Goal: Task Accomplishment & Management: Use online tool/utility

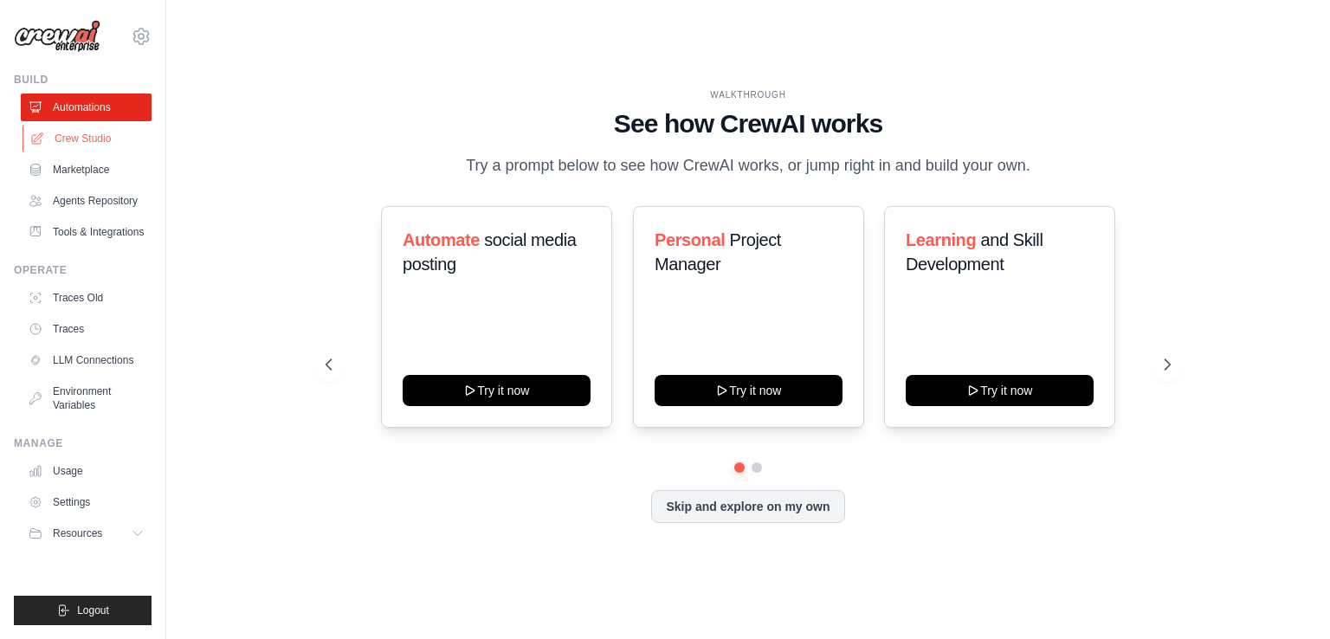
click at [104, 132] on link "Crew Studio" at bounding box center [88, 139] width 131 height 28
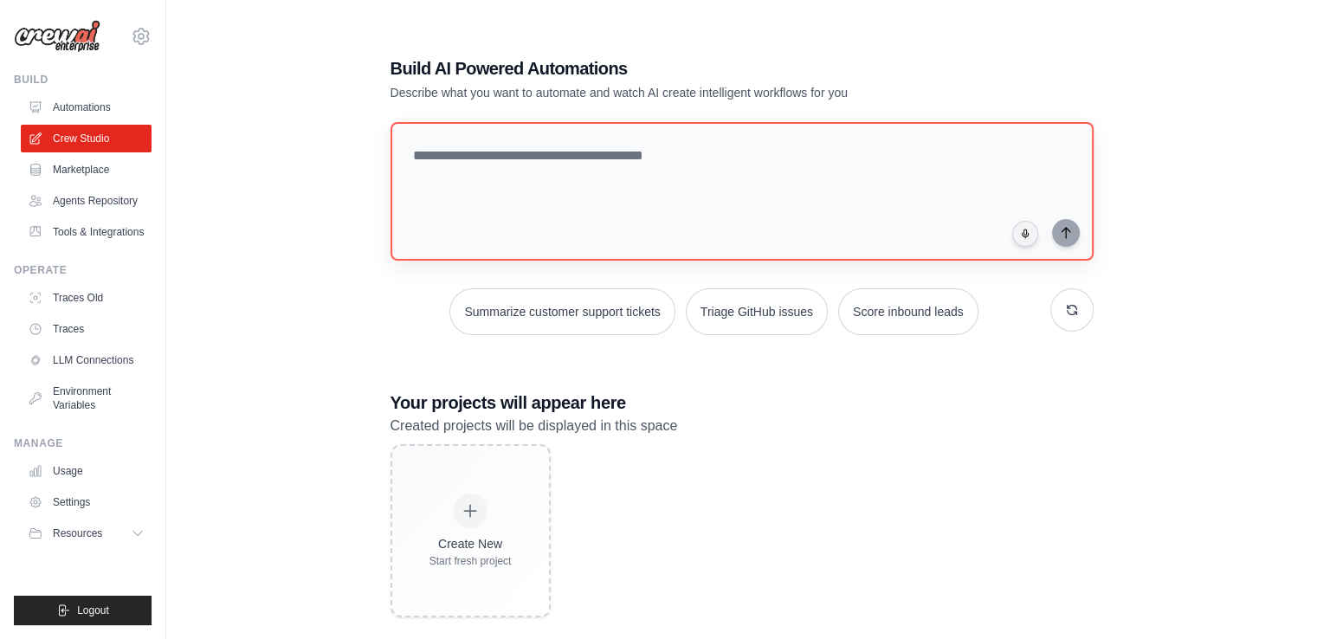
scroll to position [35, 0]
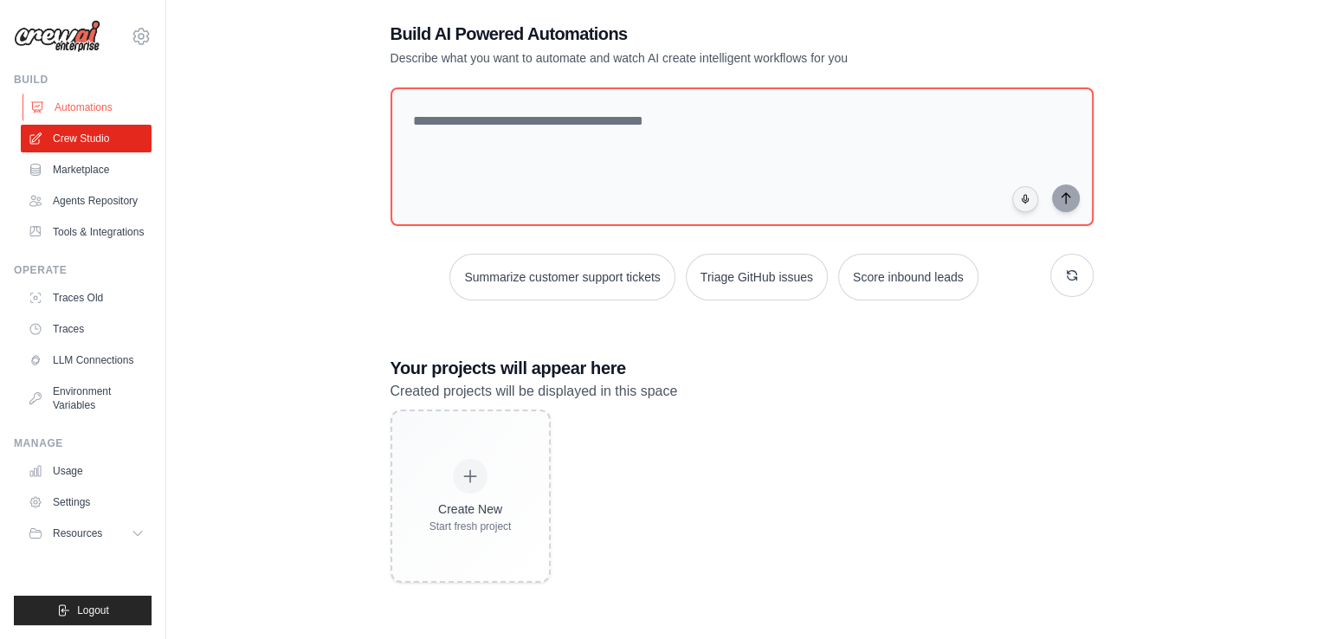
click at [92, 101] on link "Automations" at bounding box center [88, 108] width 131 height 28
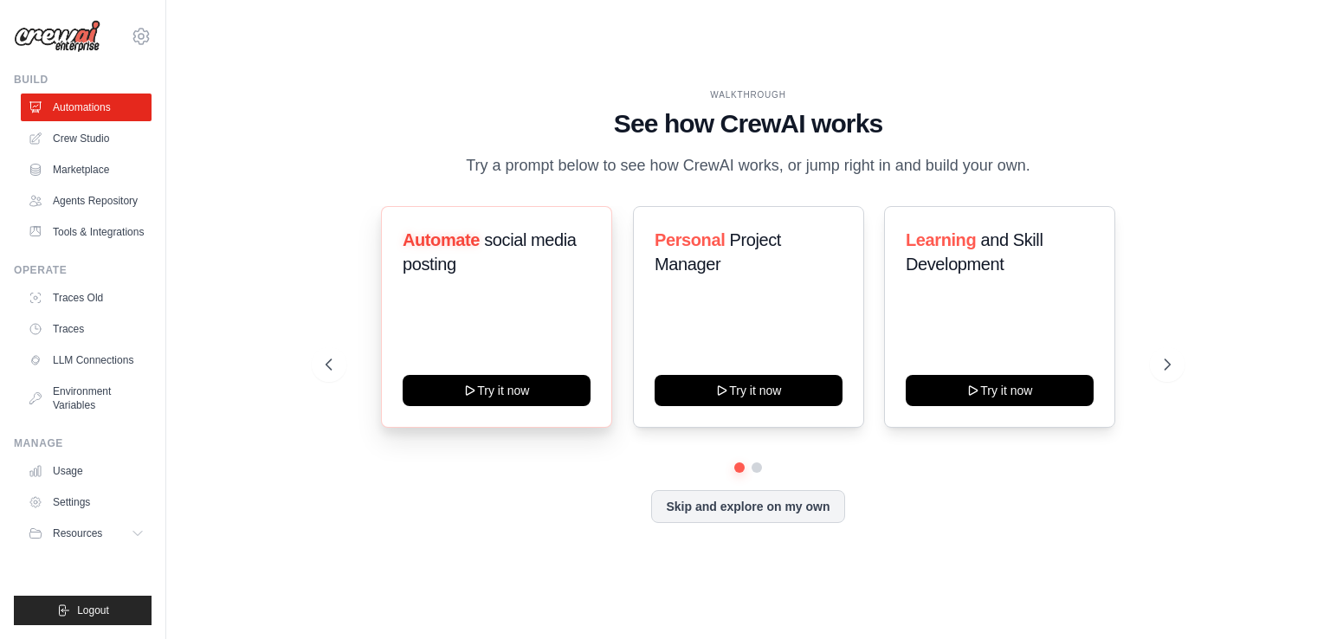
click at [465, 257] on h3 "Automate social media posting" at bounding box center [497, 252] width 188 height 48
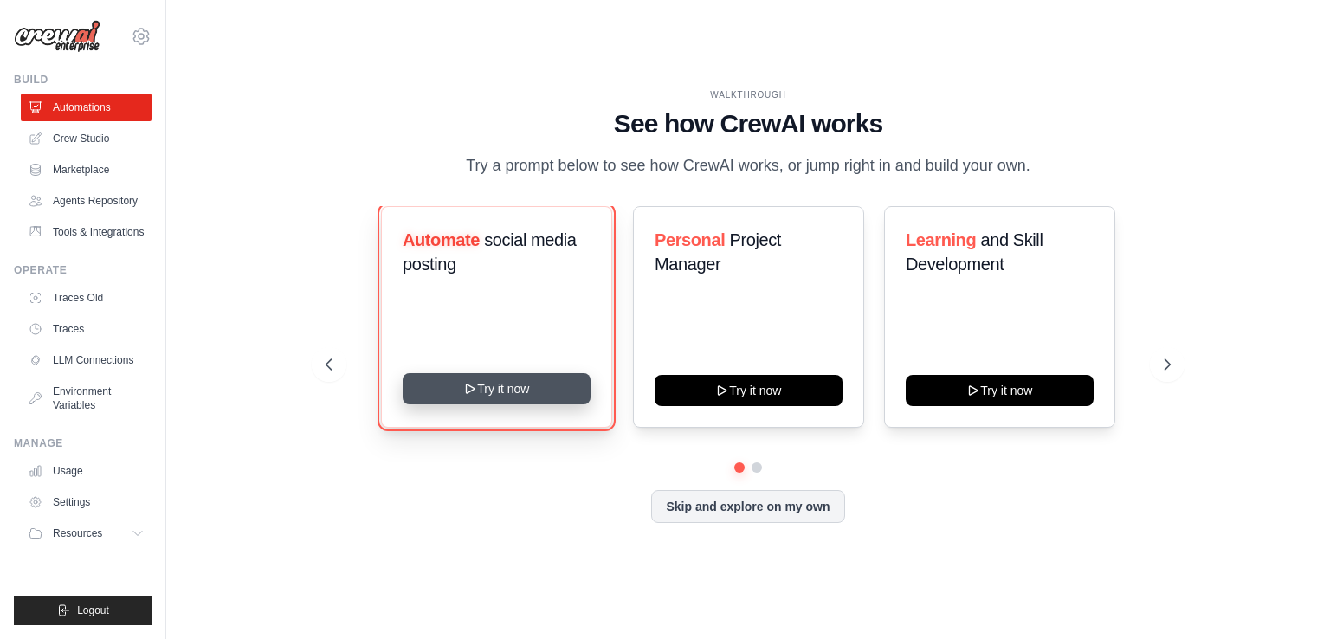
click at [502, 388] on button "Try it now" at bounding box center [497, 388] width 188 height 31
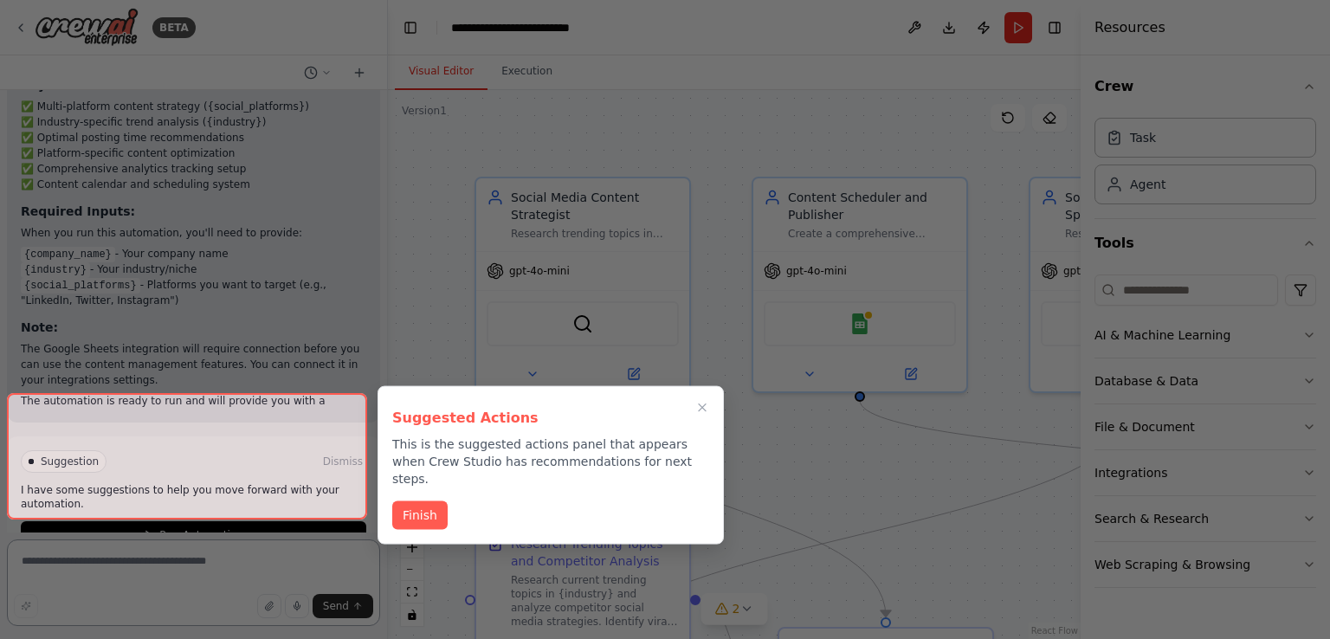
scroll to position [2110, 0]
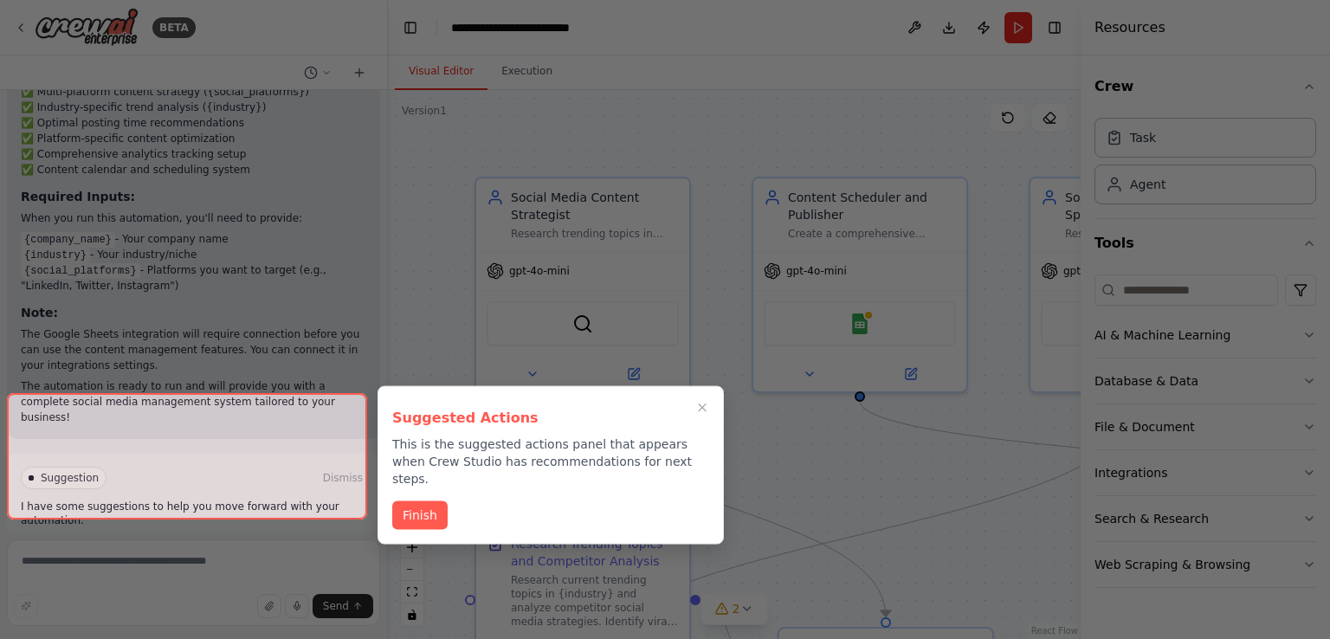
click at [416, 501] on button "Finish" at bounding box center [419, 515] width 55 height 29
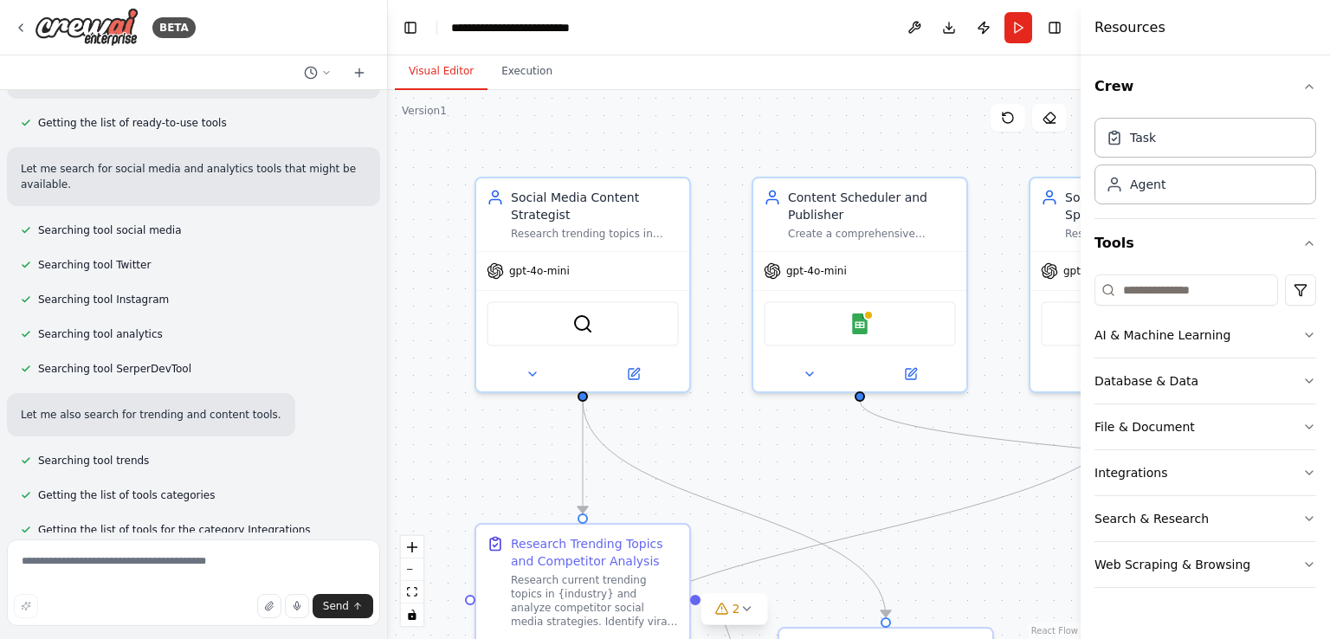
scroll to position [0, 0]
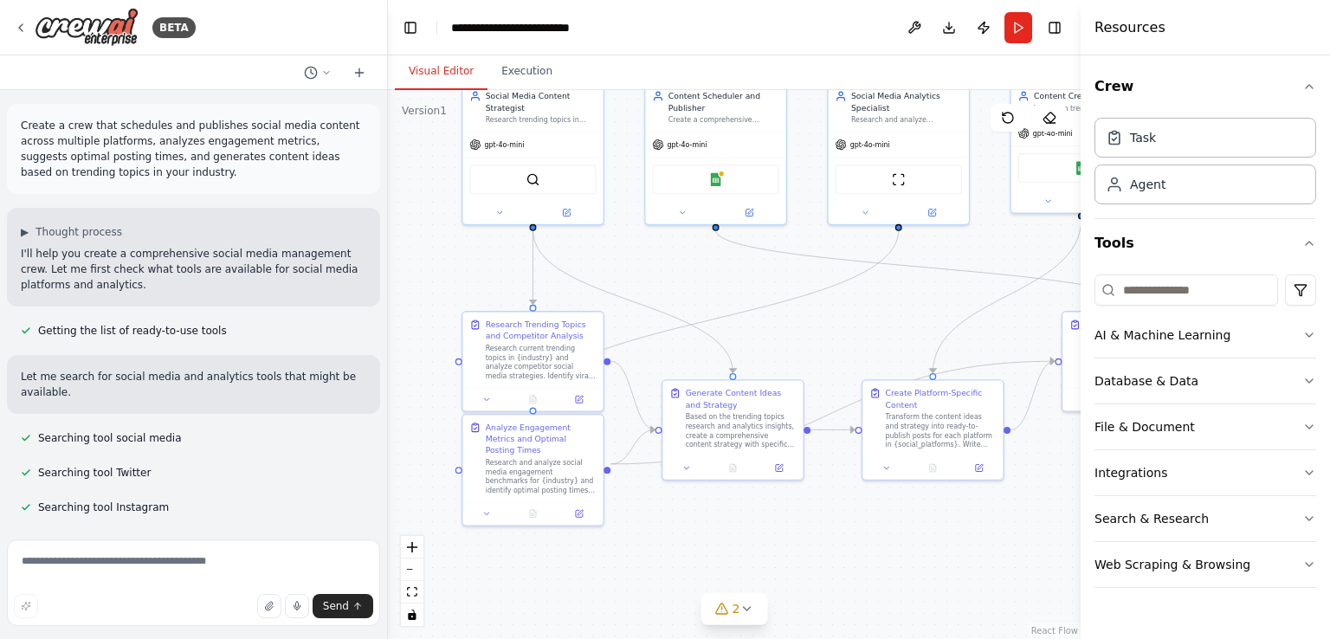
drag, startPoint x: 529, startPoint y: 469, endPoint x: 402, endPoint y: 268, distance: 238.6
click at [402, 268] on div ".deletable-edge-delete-btn { width: 20px; height: 20px; border: 0px solid #ffff…" at bounding box center [734, 364] width 693 height 549
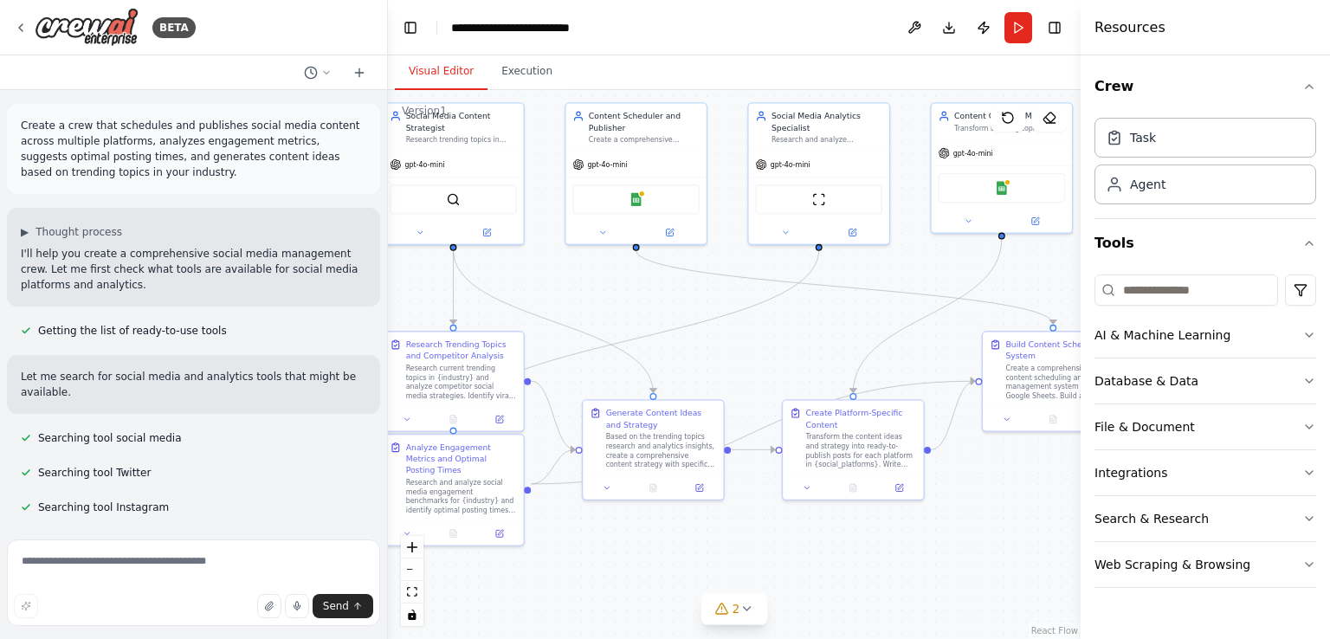
drag, startPoint x: 777, startPoint y: 527, endPoint x: 714, endPoint y: 548, distance: 65.7
click at [714, 547] on div ".deletable-edge-delete-btn { width: 20px; height: 20px; border: 0px solid #ffff…" at bounding box center [734, 364] width 693 height 549
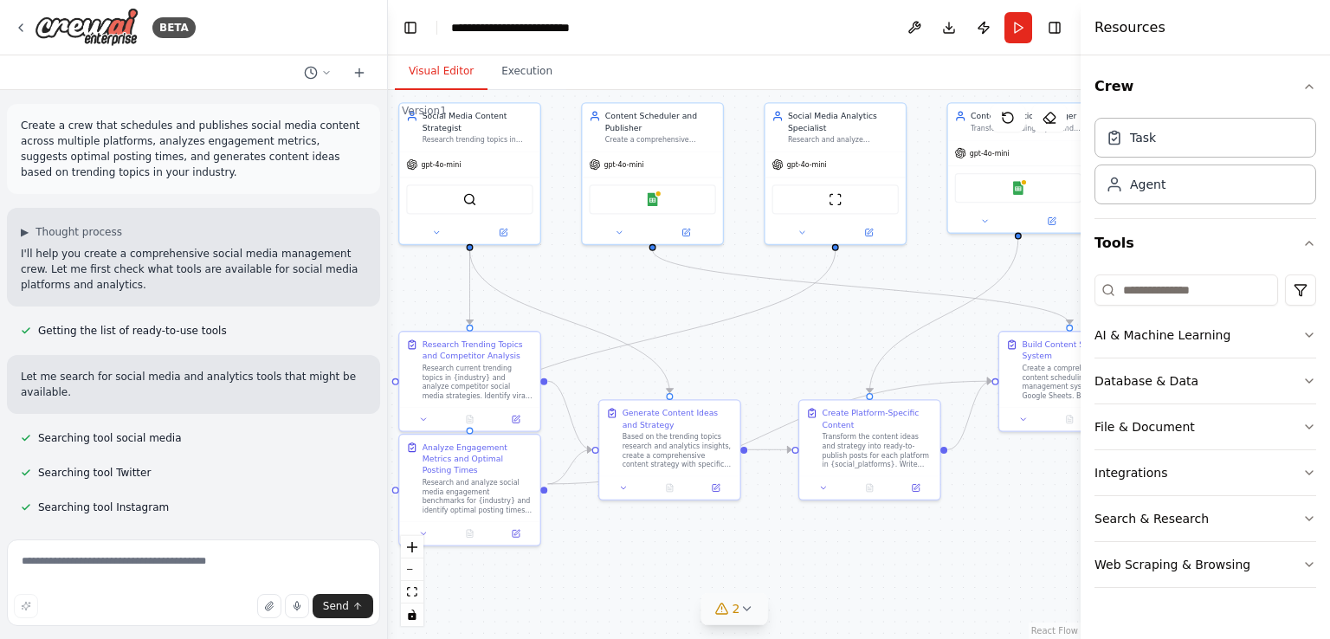
click at [746, 617] on button "2" at bounding box center [734, 609] width 67 height 32
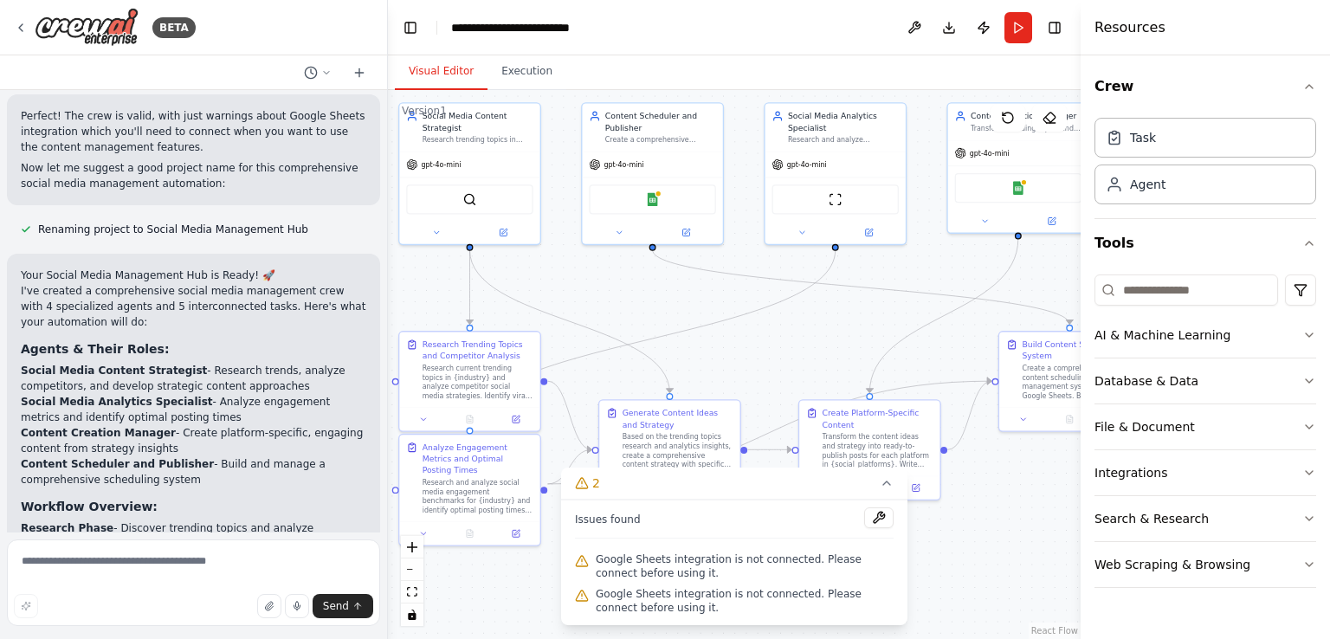
scroll to position [1386, 0]
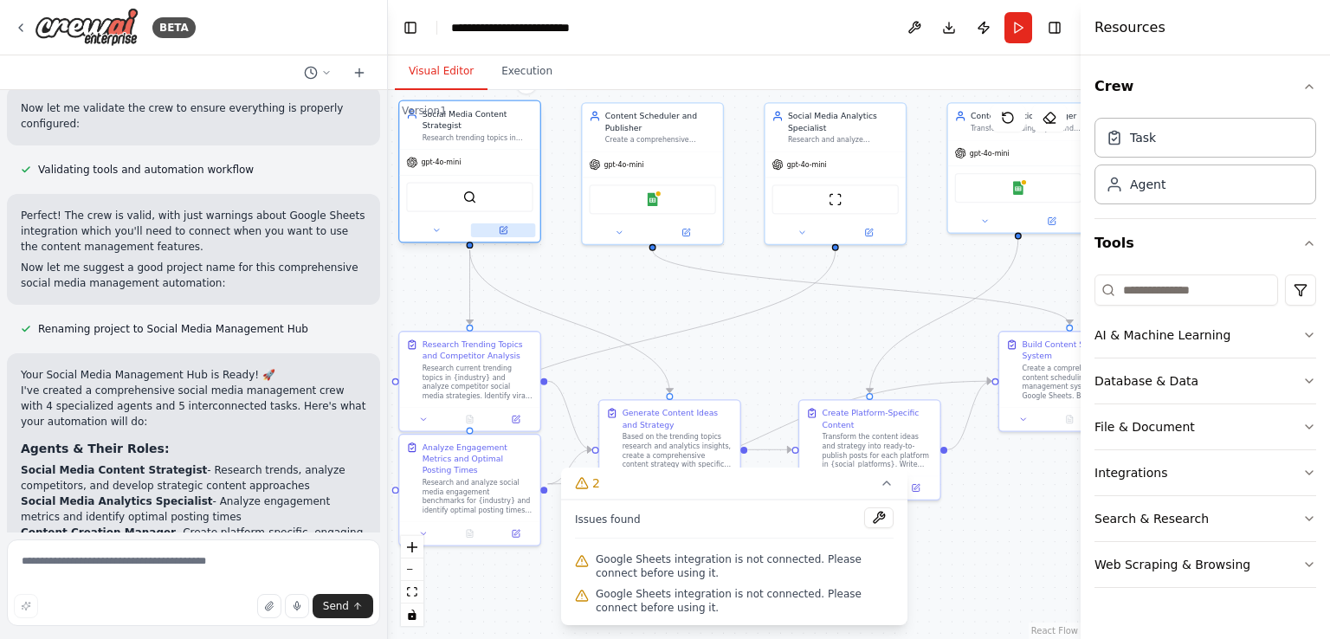
click at [502, 231] on icon at bounding box center [503, 230] width 7 height 7
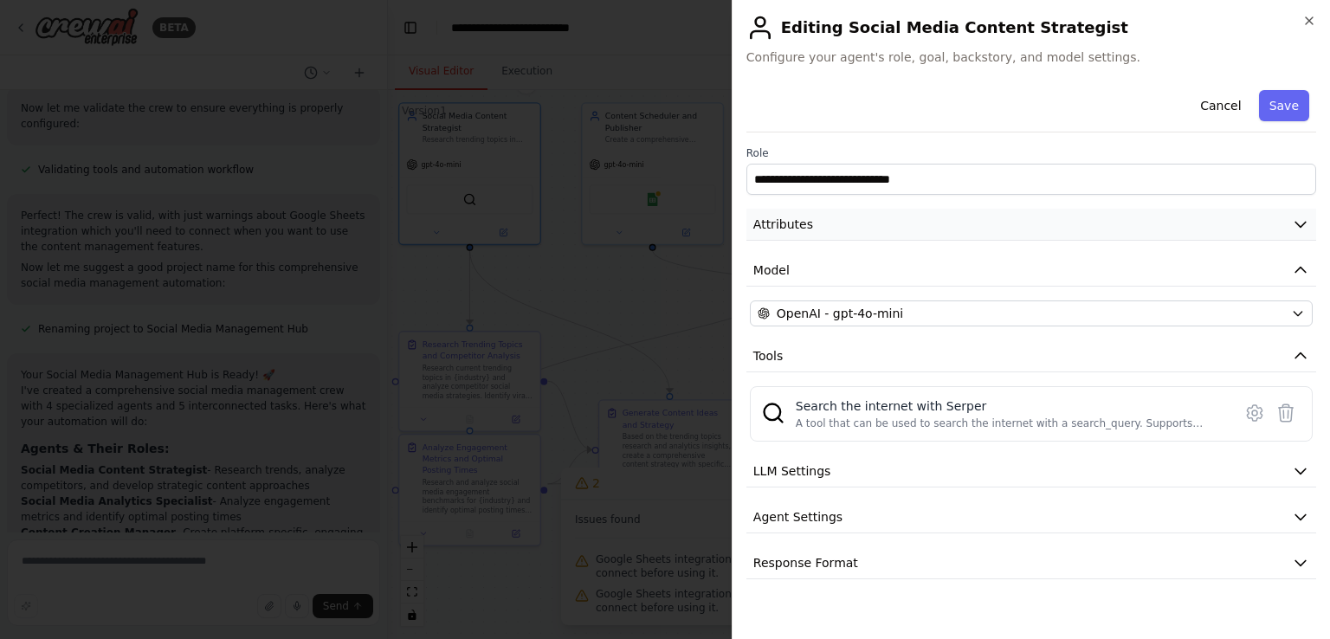
click at [1299, 229] on icon "button" at bounding box center [1300, 224] width 17 height 17
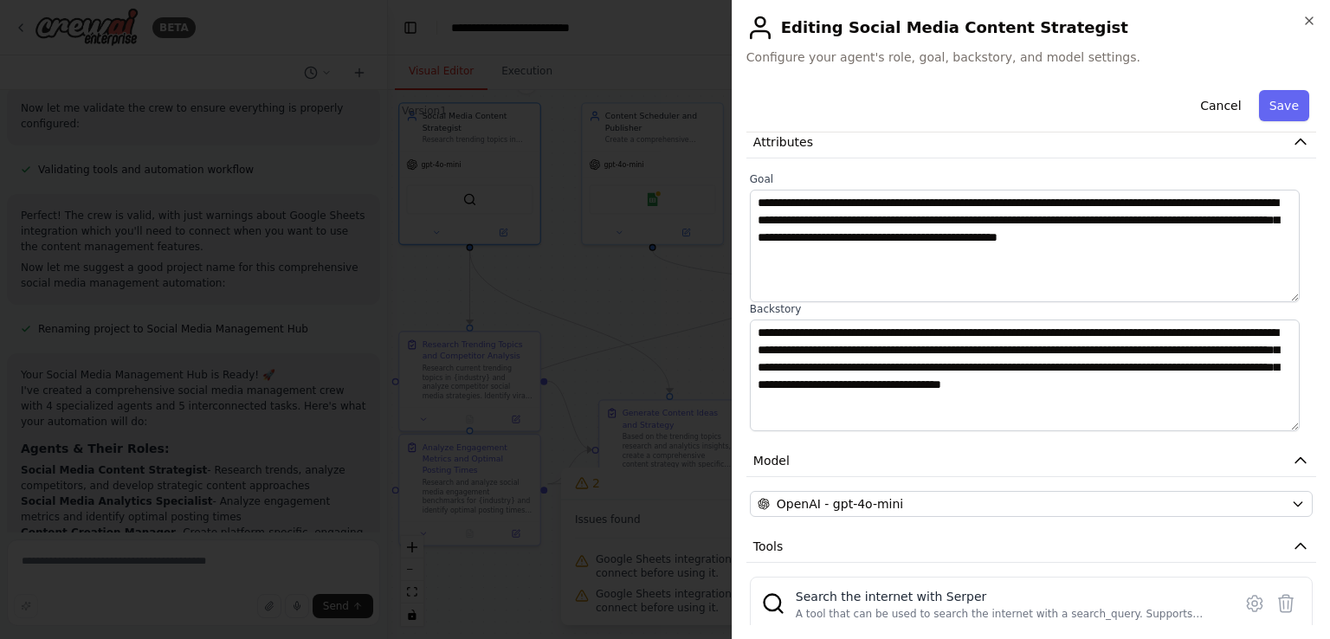
scroll to position [0, 0]
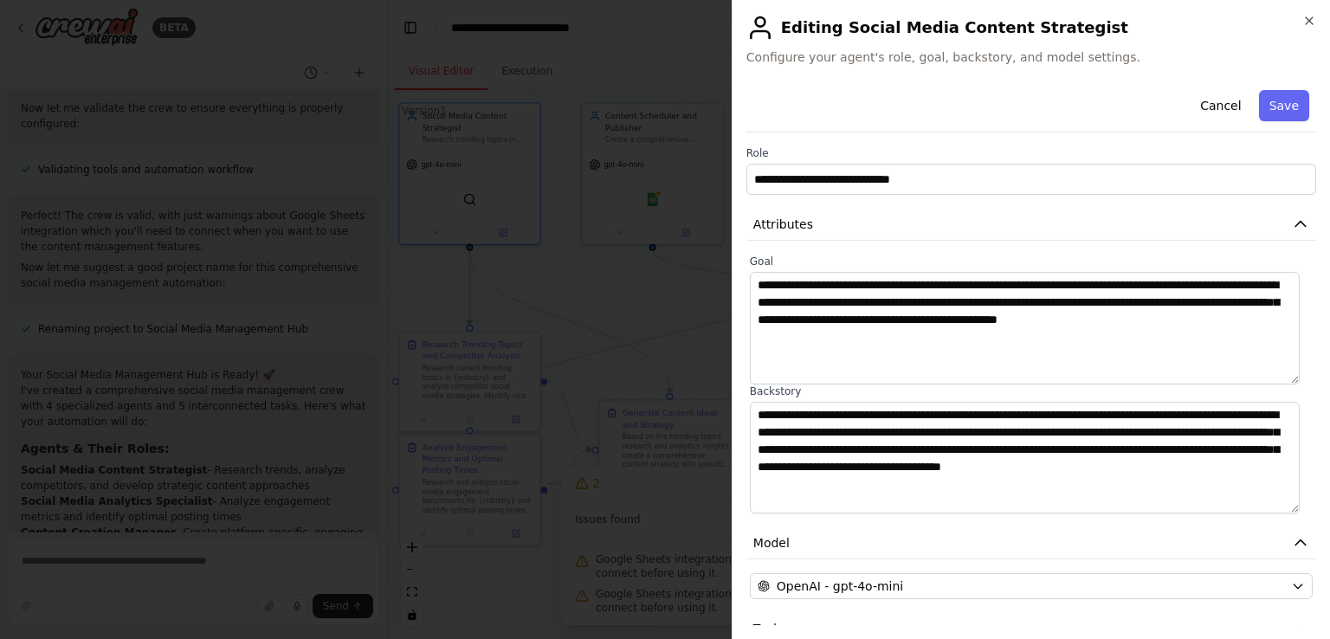
click at [1210, 103] on button "Cancel" at bounding box center [1220, 105] width 61 height 31
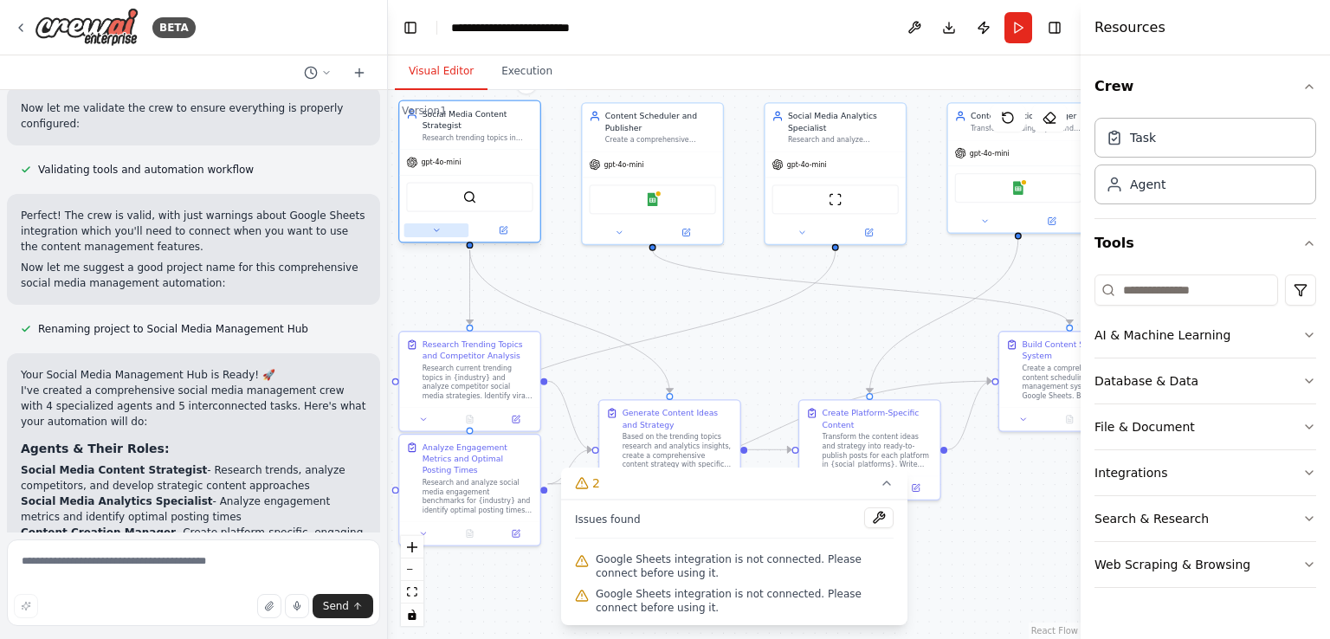
click at [433, 235] on button at bounding box center [436, 230] width 65 height 14
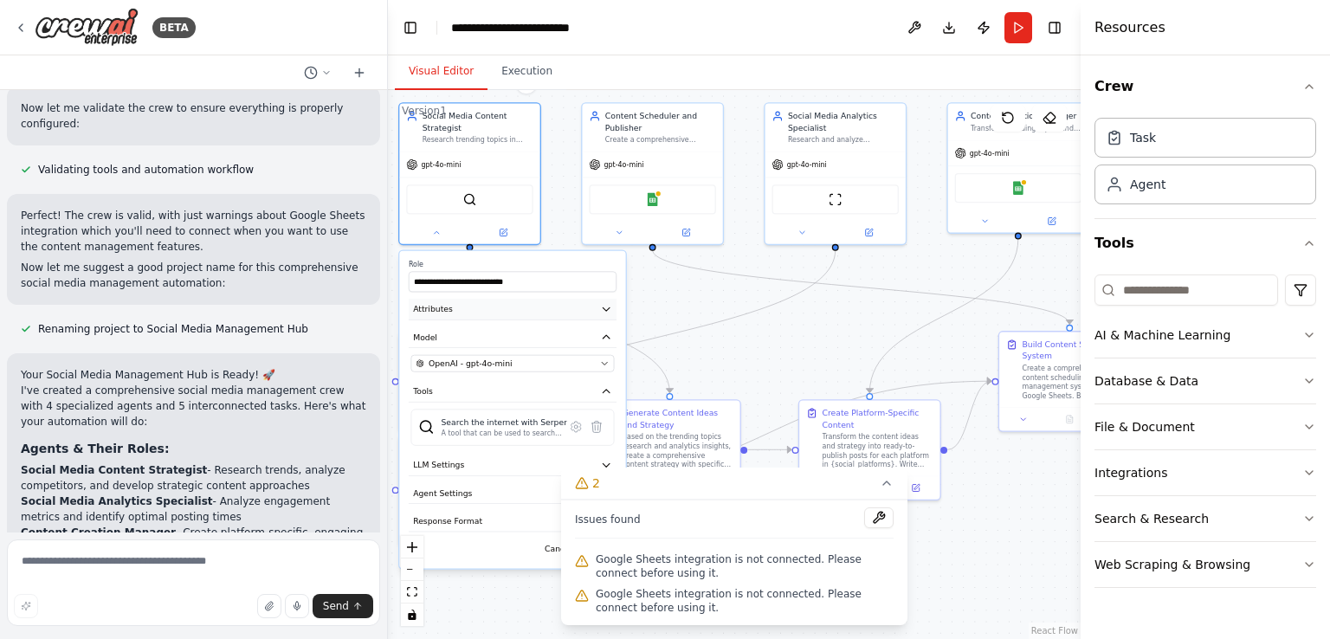
click at [610, 311] on icon "button" at bounding box center [606, 308] width 11 height 11
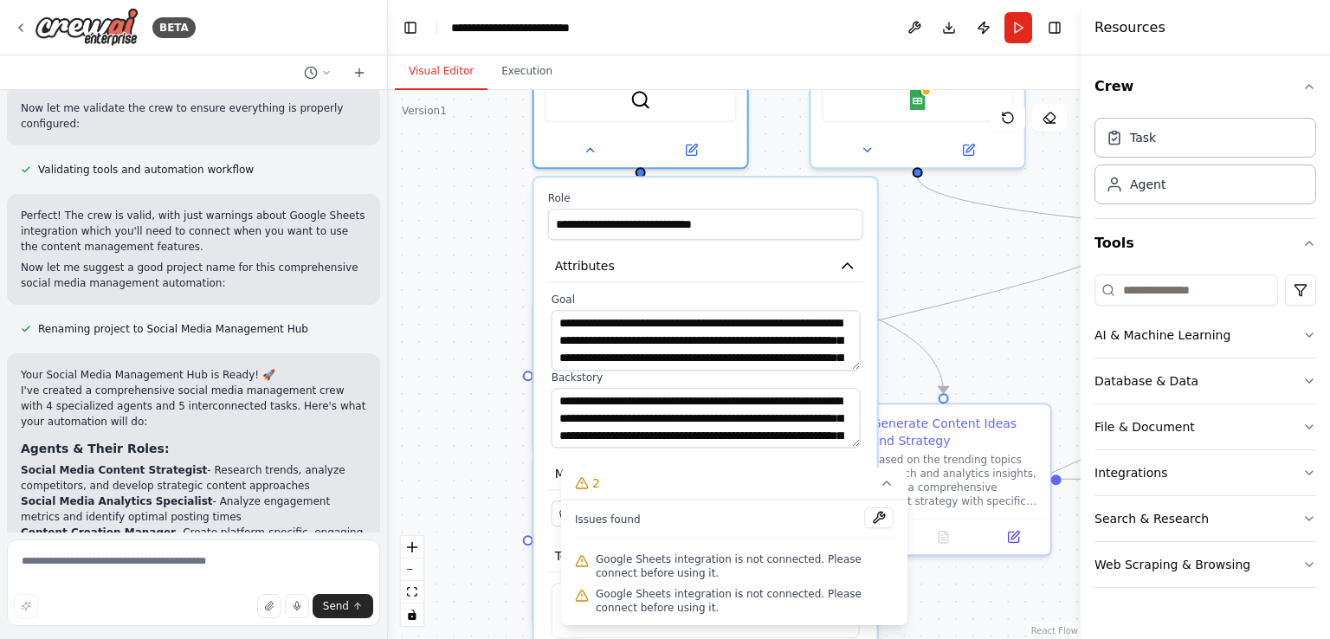
drag, startPoint x: 756, startPoint y: 388, endPoint x: 975, endPoint y: 326, distance: 227.5
click at [975, 326] on div ".deletable-edge-delete-btn { width: 20px; height: 20px; border: 0px solid #ffff…" at bounding box center [734, 364] width 693 height 549
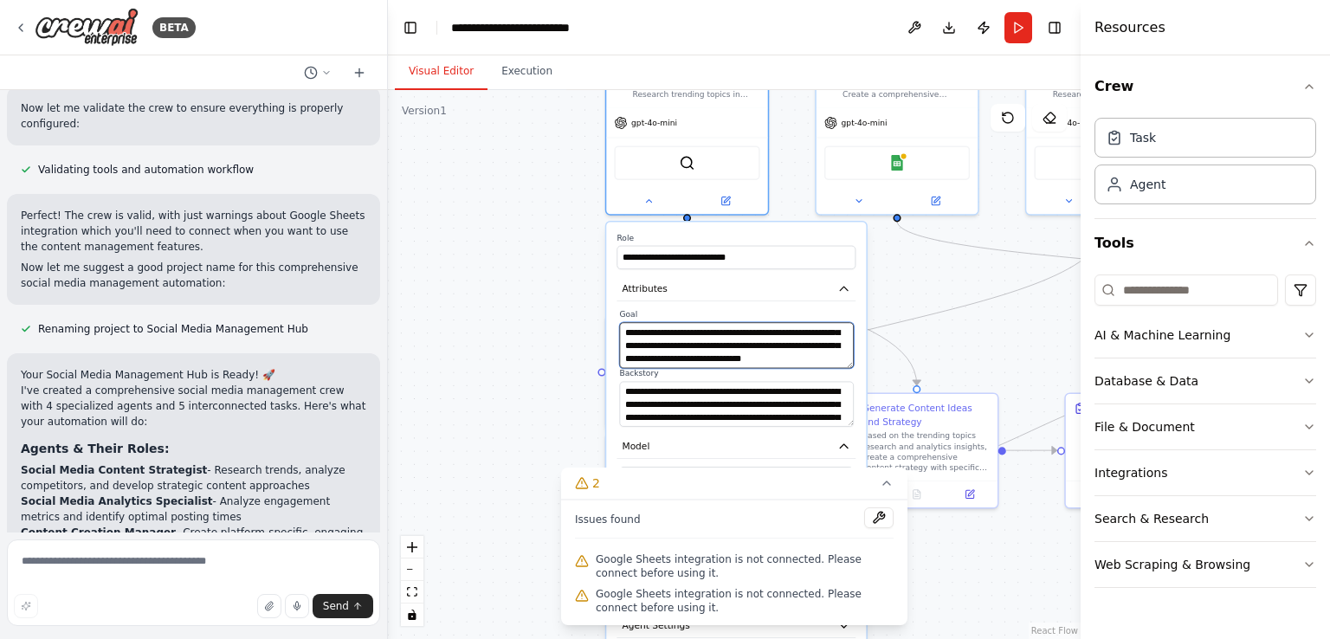
scroll to position [69, 0]
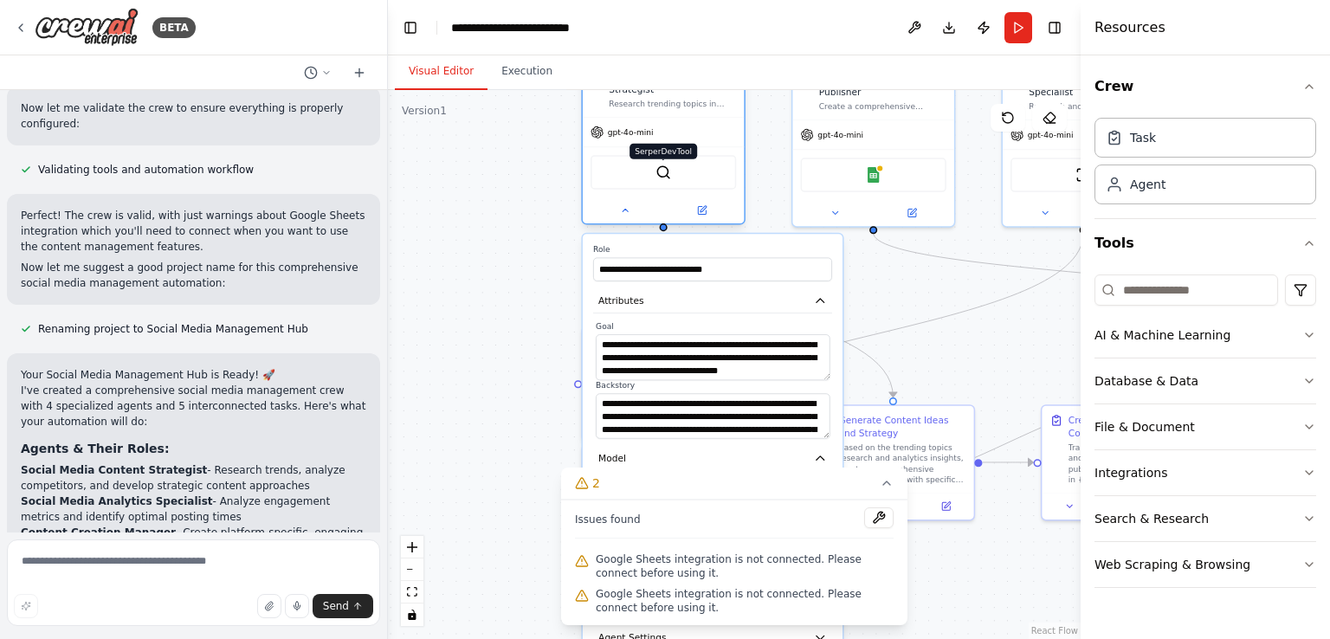
click at [664, 174] on img at bounding box center [664, 173] width 16 height 16
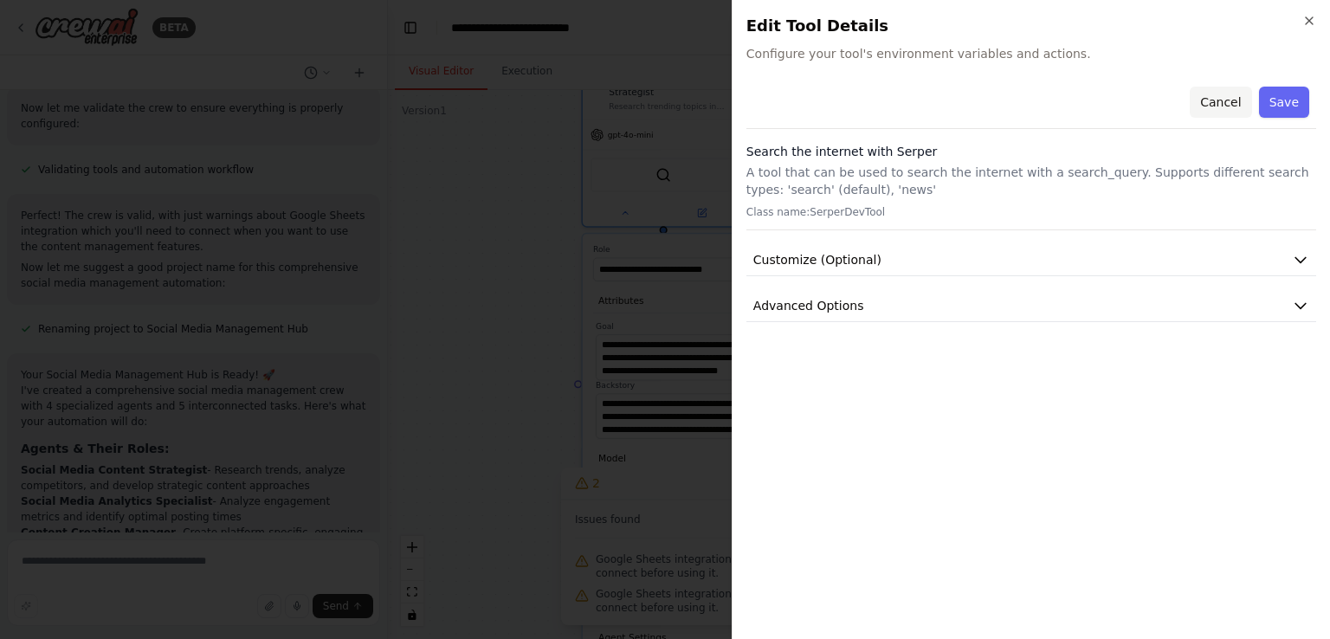
click at [1230, 106] on button "Cancel" at bounding box center [1220, 102] width 61 height 31
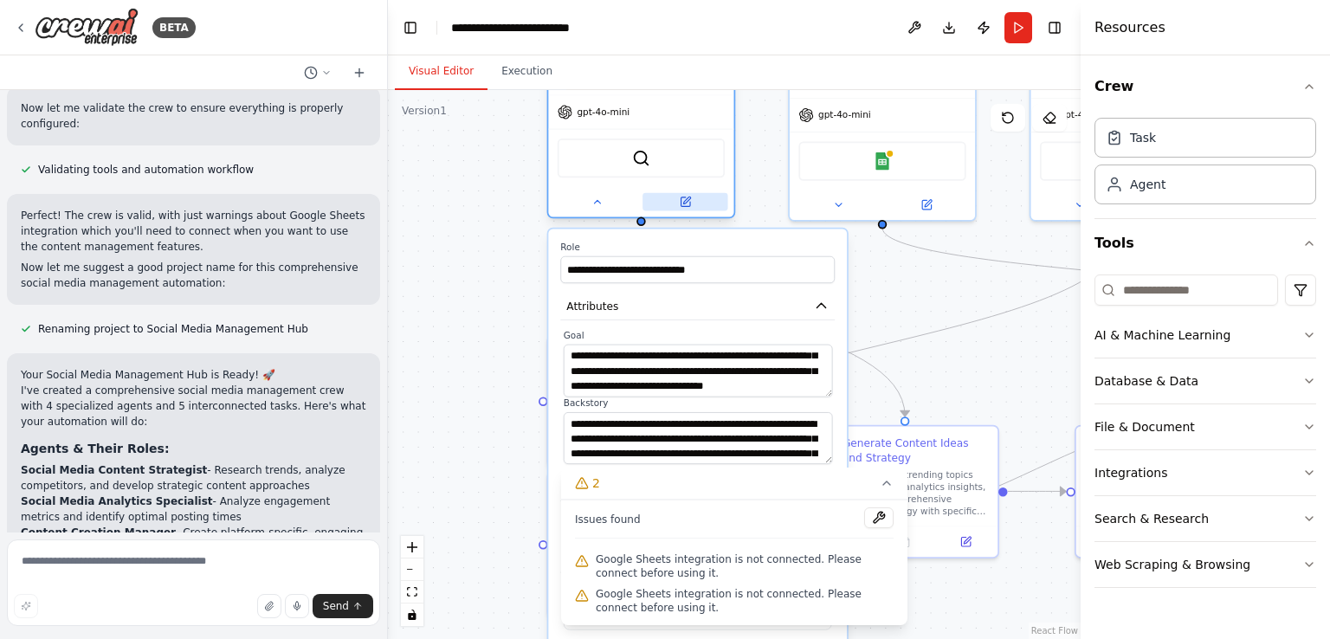
click at [683, 204] on icon at bounding box center [685, 201] width 9 height 9
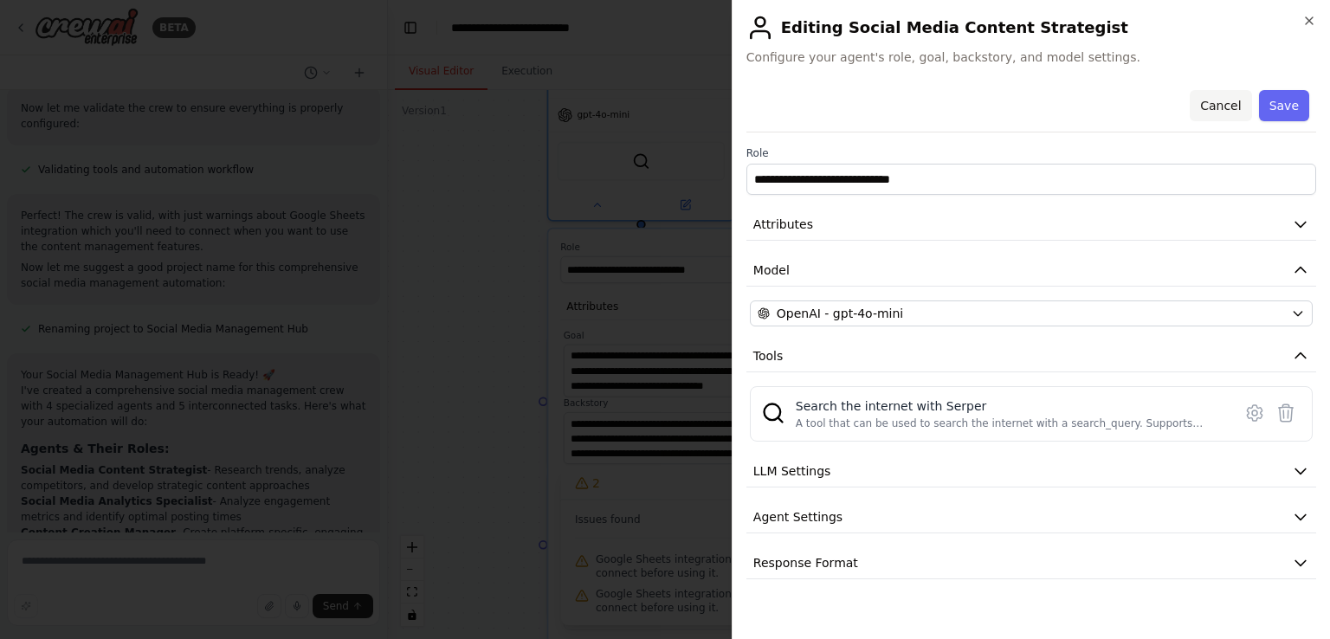
click at [1235, 107] on button "Cancel" at bounding box center [1220, 105] width 61 height 31
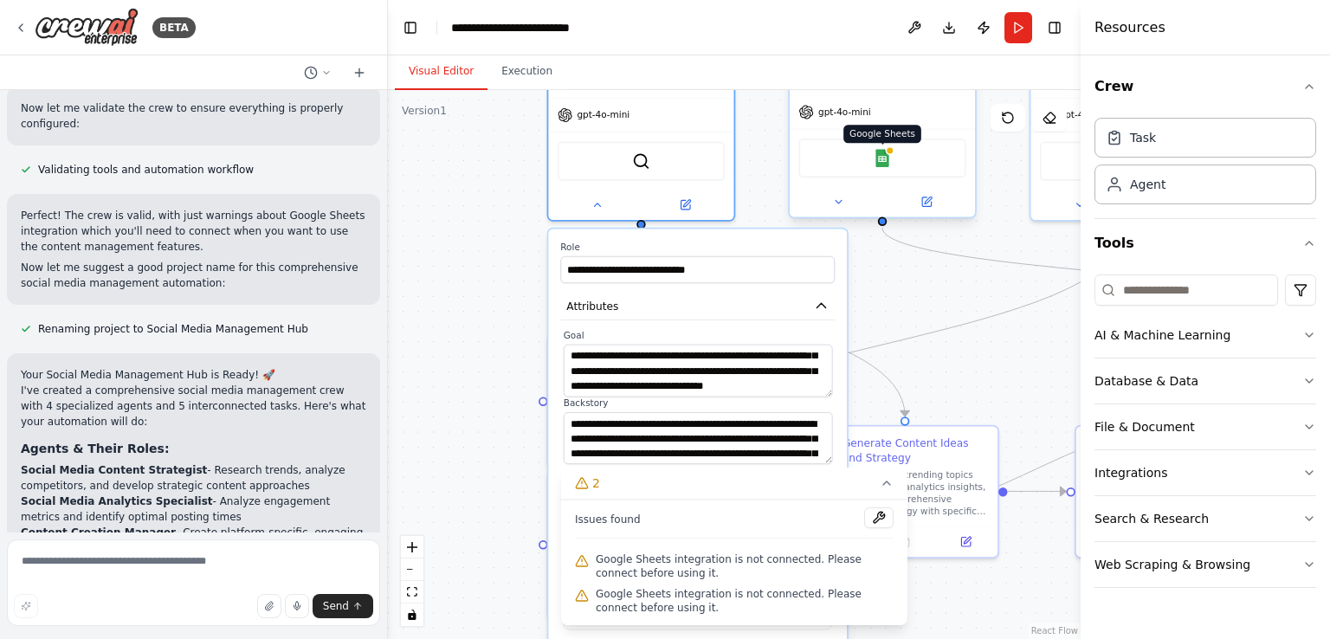
click at [881, 157] on img at bounding box center [883, 158] width 18 height 18
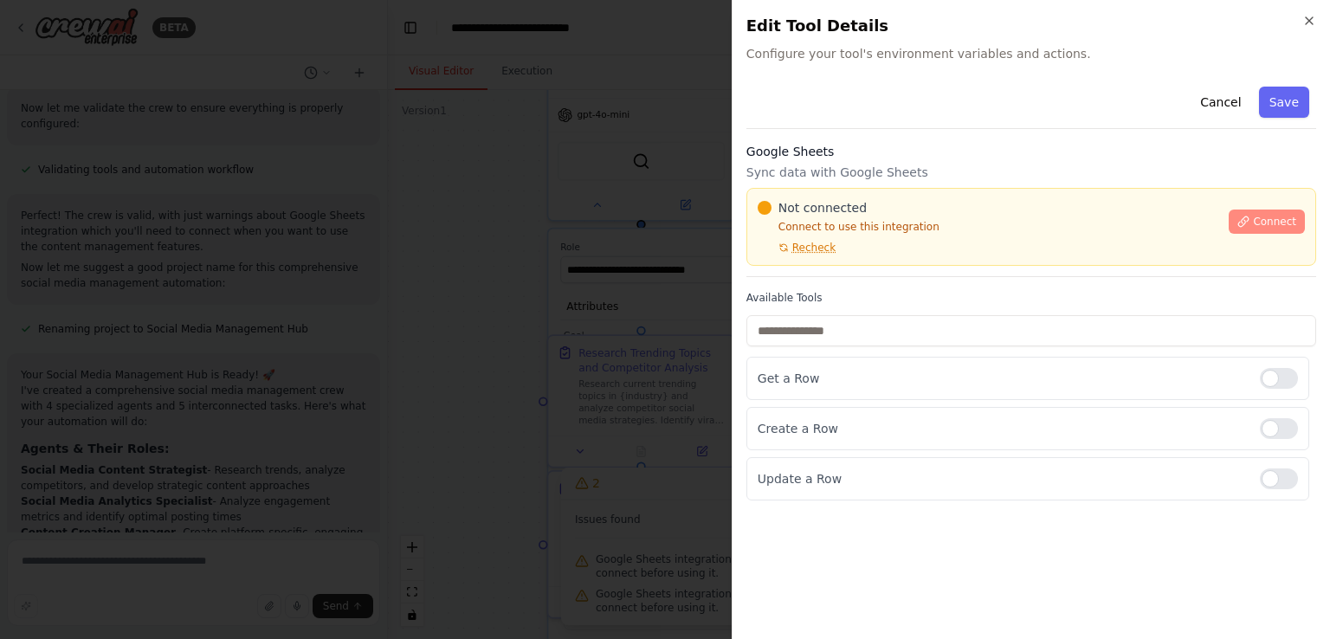
click at [1254, 224] on button "Connect" at bounding box center [1267, 222] width 76 height 24
click at [1224, 104] on button "Cancel" at bounding box center [1220, 102] width 61 height 31
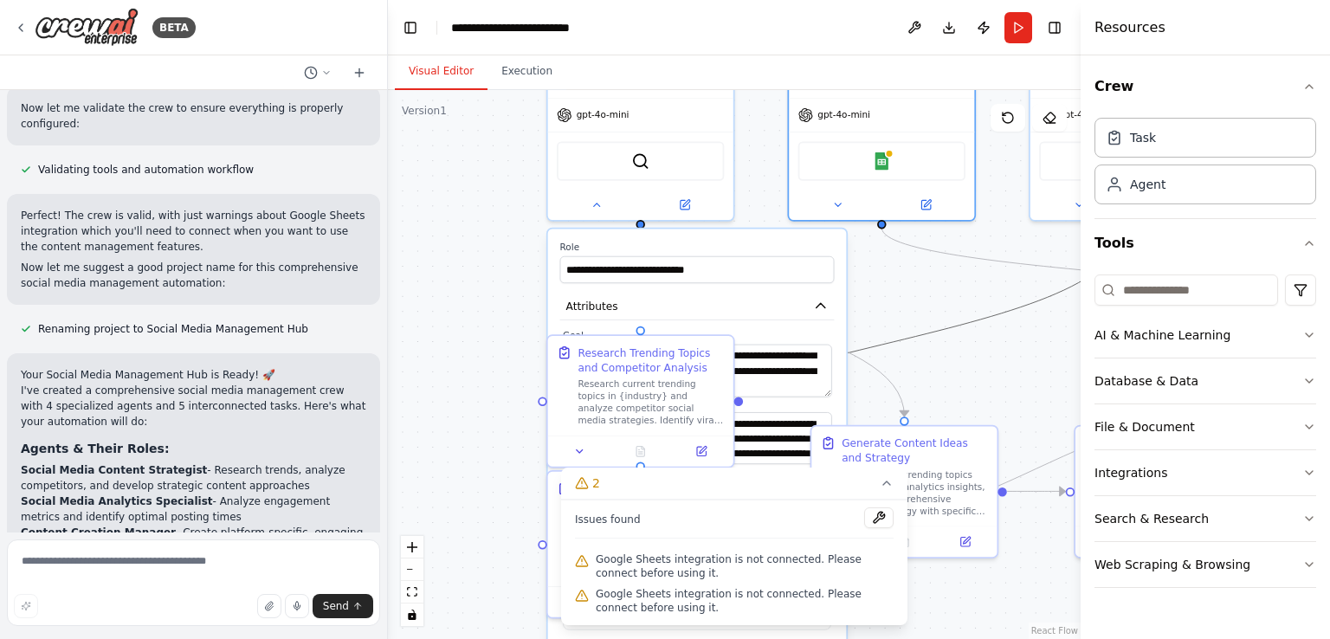
drag, startPoint x: 979, startPoint y: 321, endPoint x: 960, endPoint y: 372, distance: 54.2
click at [963, 381] on div ".deletable-edge-delete-btn { width: 20px; height: 20px; border: 0px solid #ffff…" at bounding box center [734, 364] width 693 height 549
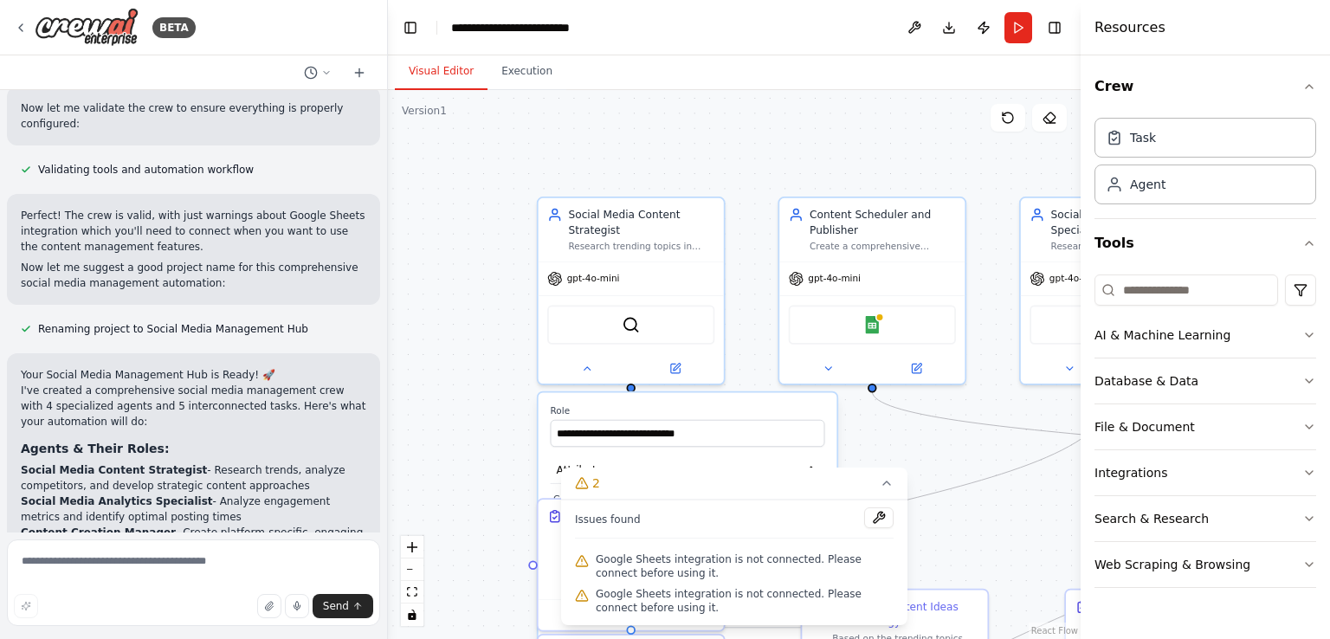
drag, startPoint x: 921, startPoint y: 277, endPoint x: 728, endPoint y: 390, distance: 223.5
click at [912, 440] on div ".deletable-edge-delete-btn { width: 20px; height: 20px; border: 0px solid #ffff…" at bounding box center [734, 364] width 693 height 549
click at [889, 482] on icon at bounding box center [887, 483] width 14 height 14
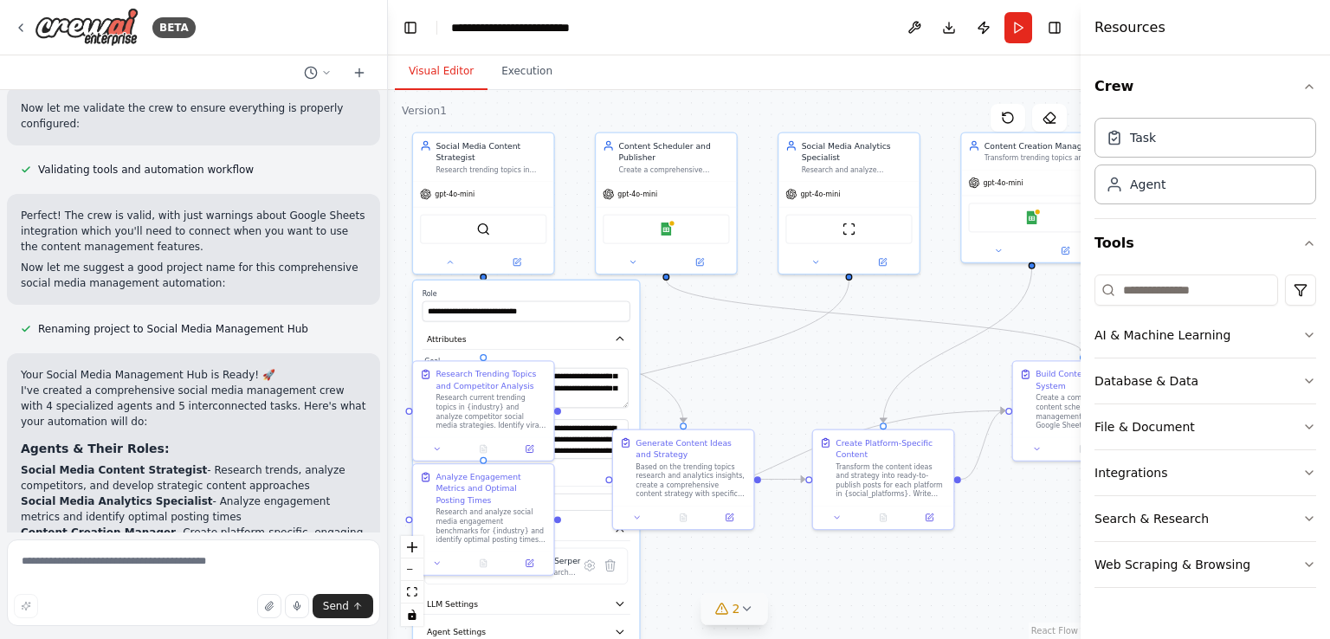
drag, startPoint x: 911, startPoint y: 473, endPoint x: 728, endPoint y: 344, distance: 223.7
click at [728, 344] on div ".deletable-edge-delete-btn { width: 20px; height: 20px; border: 0px solid #ffff…" at bounding box center [734, 364] width 693 height 549
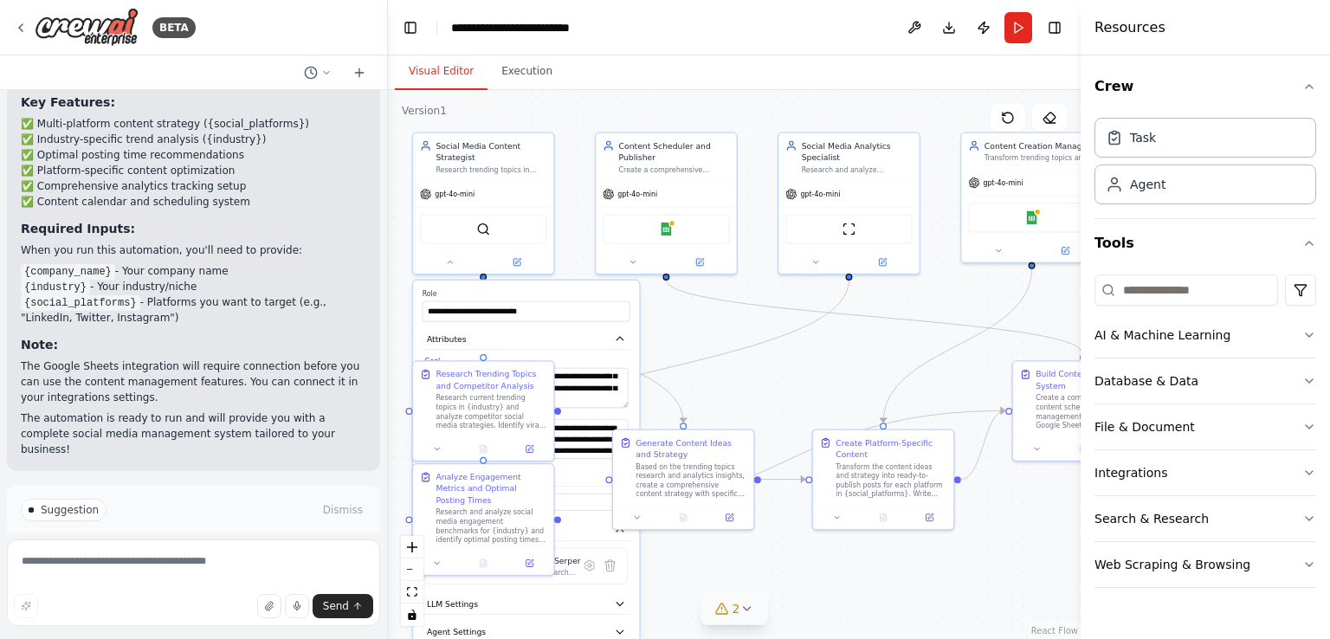
scroll to position [2110, 0]
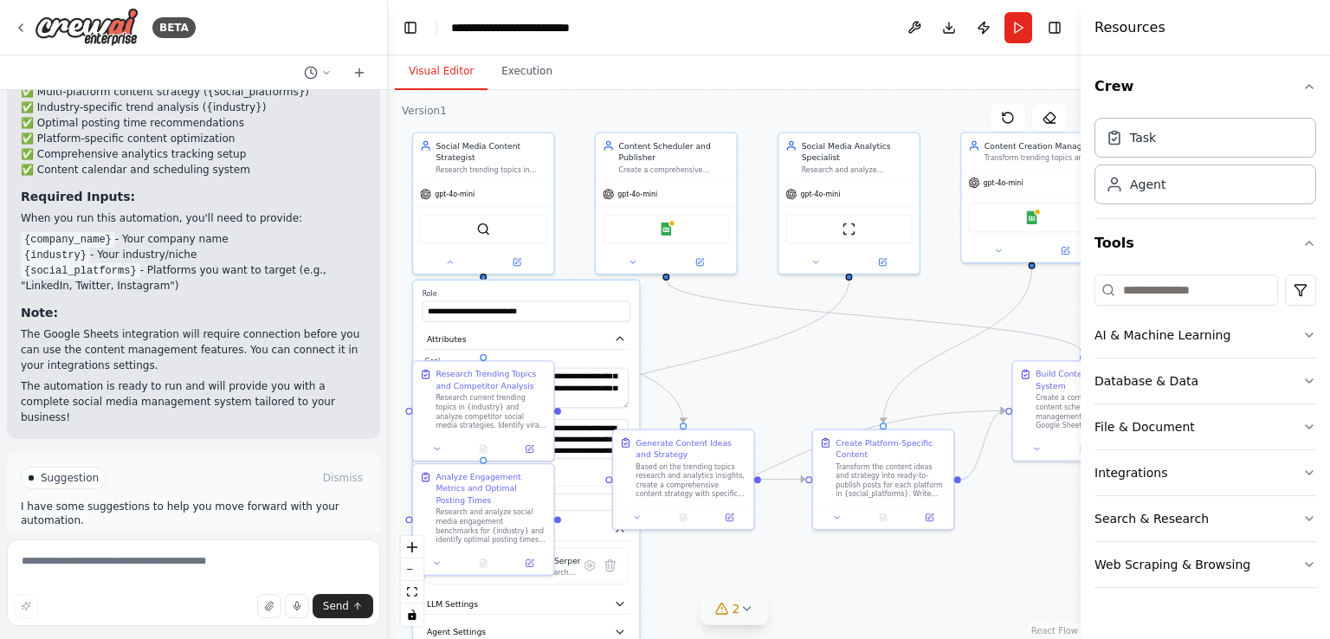
click at [177, 545] on span "Run Automation" at bounding box center [201, 552] width 84 height 14
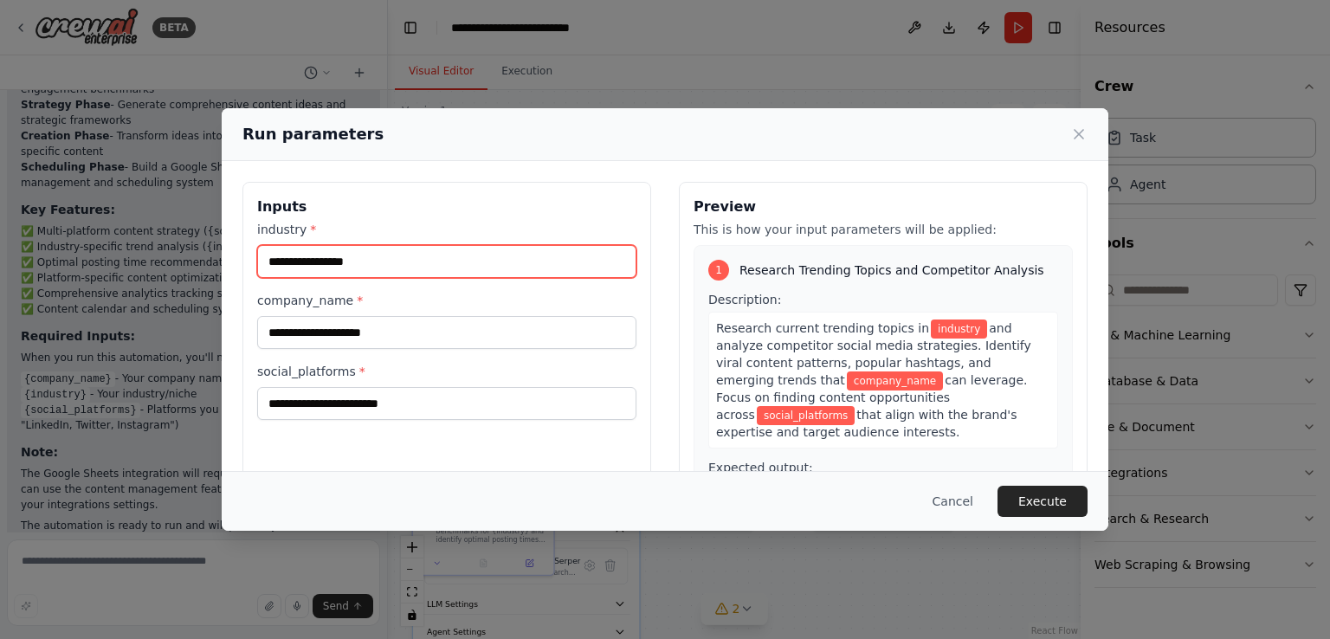
click at [520, 262] on input "industry *" at bounding box center [446, 261] width 379 height 33
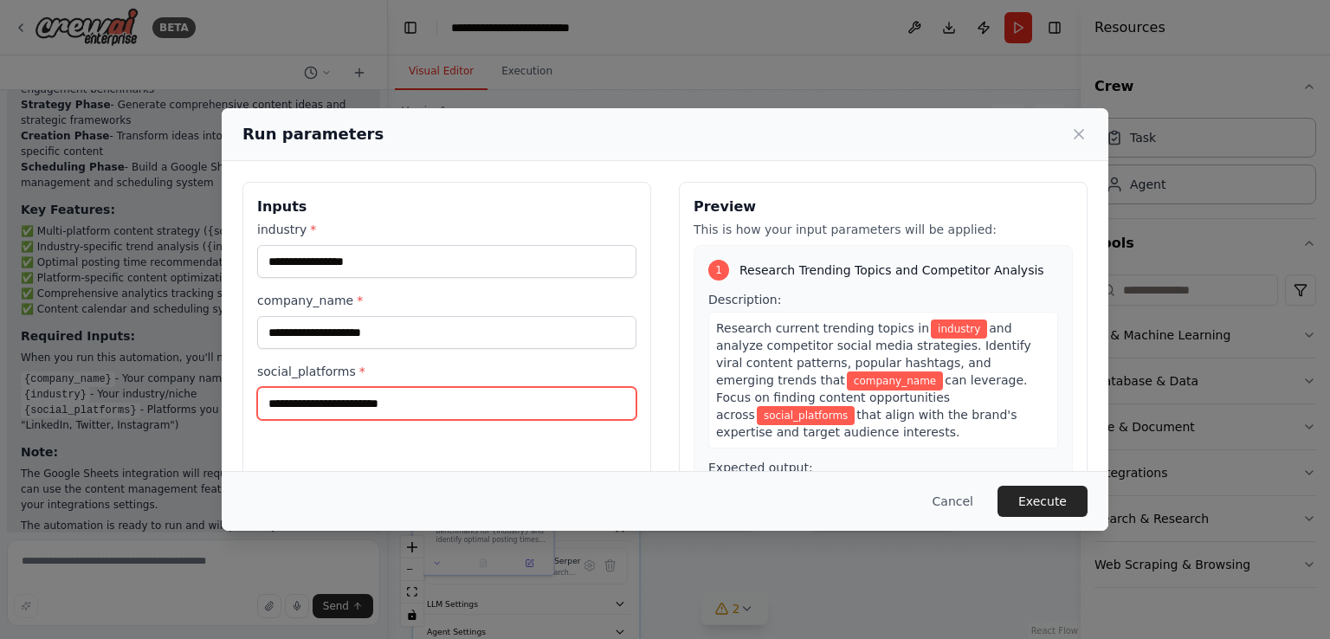
click at [355, 399] on input "social_platforms *" at bounding box center [446, 403] width 379 height 33
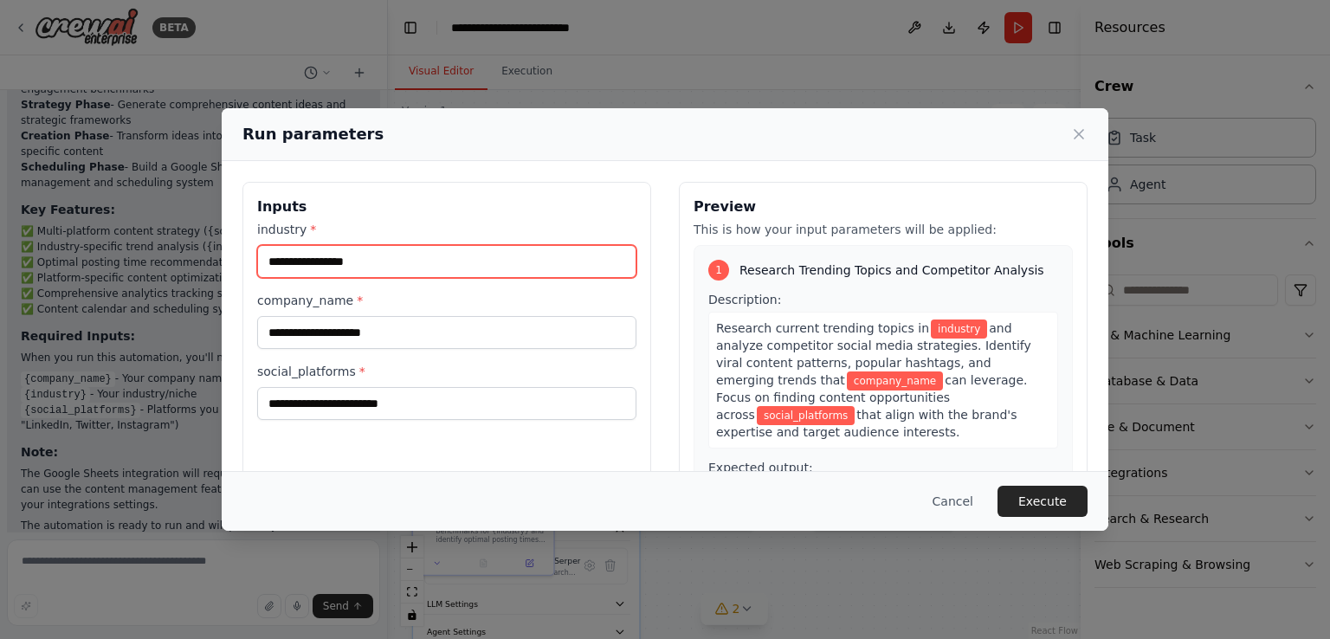
click at [291, 261] on input "industry *" at bounding box center [446, 261] width 379 height 33
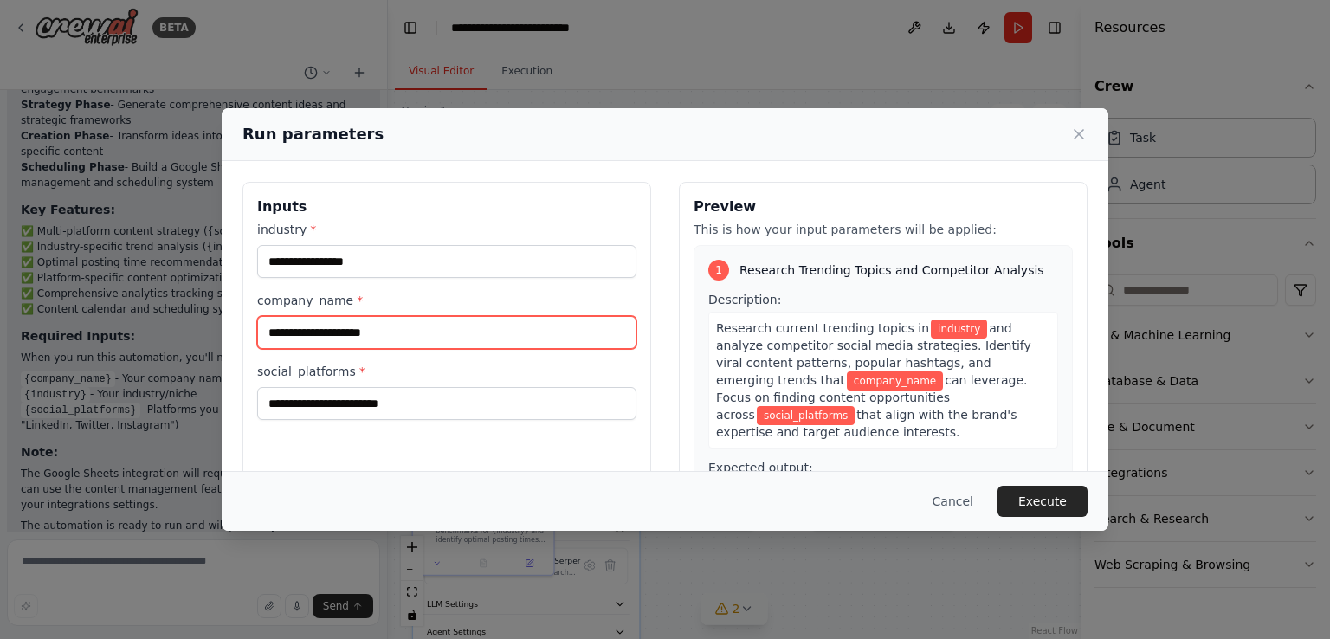
click at [339, 338] on input "company_name *" at bounding box center [446, 332] width 379 height 33
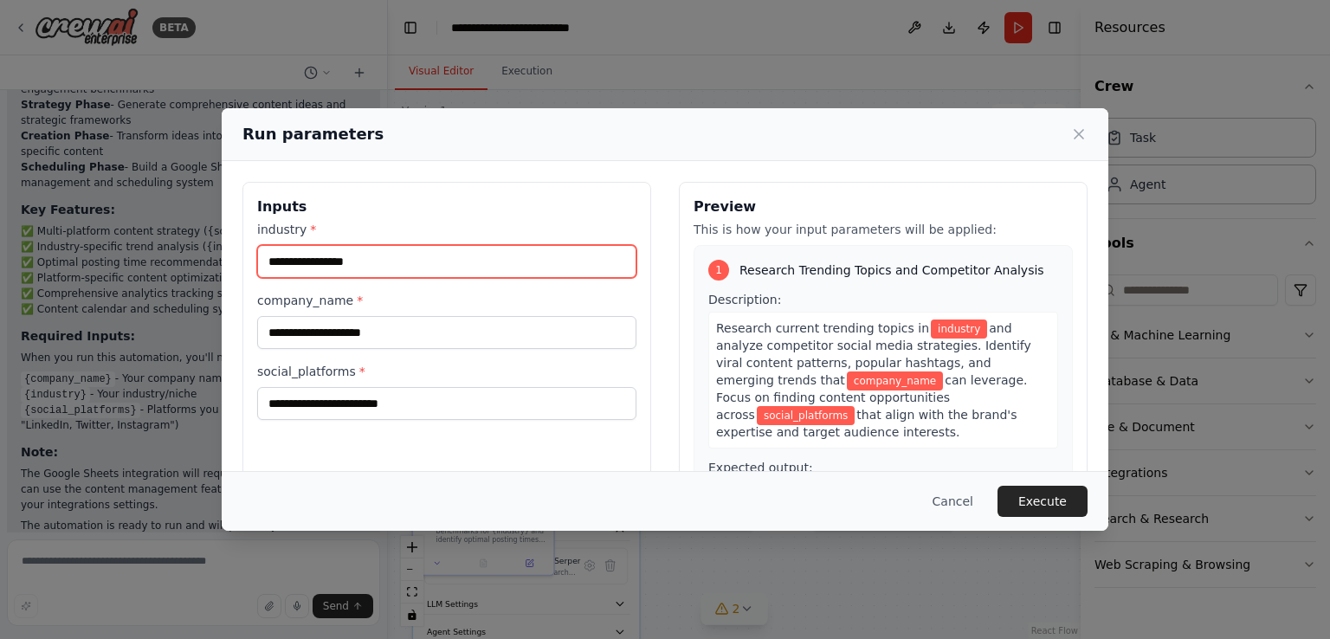
click at [283, 248] on input "industry *" at bounding box center [446, 261] width 379 height 33
type input "**********"
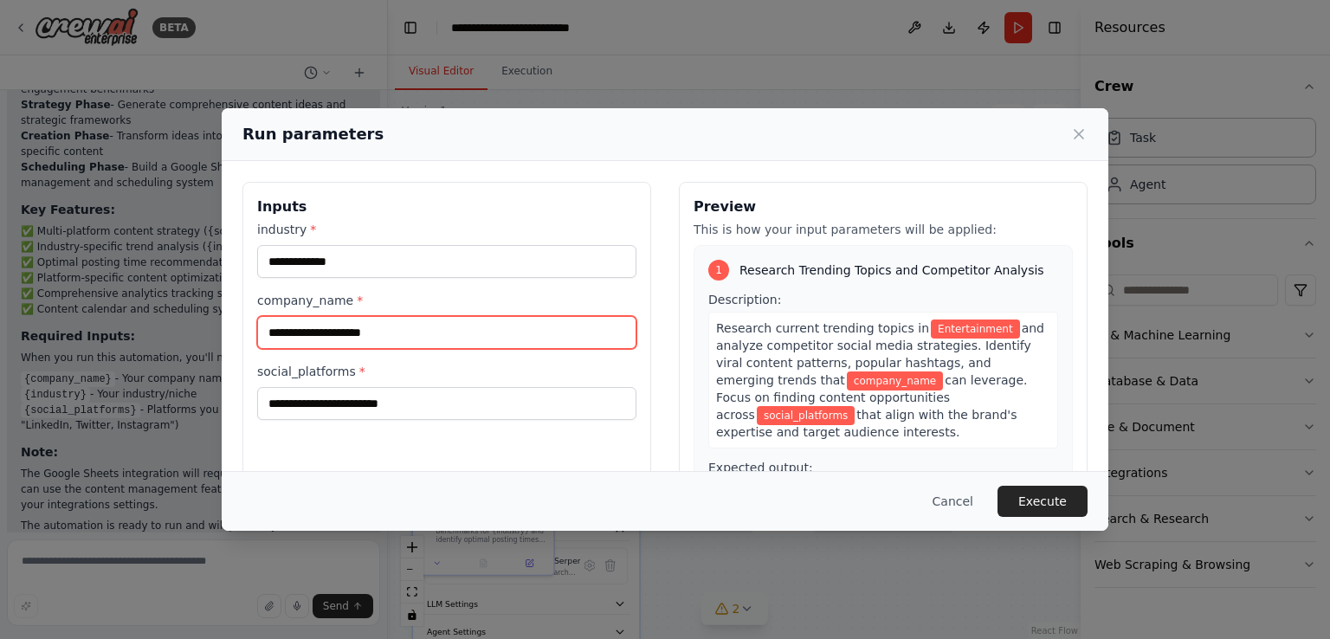
click at [307, 326] on input "company_name *" at bounding box center [446, 332] width 379 height 33
type input "****"
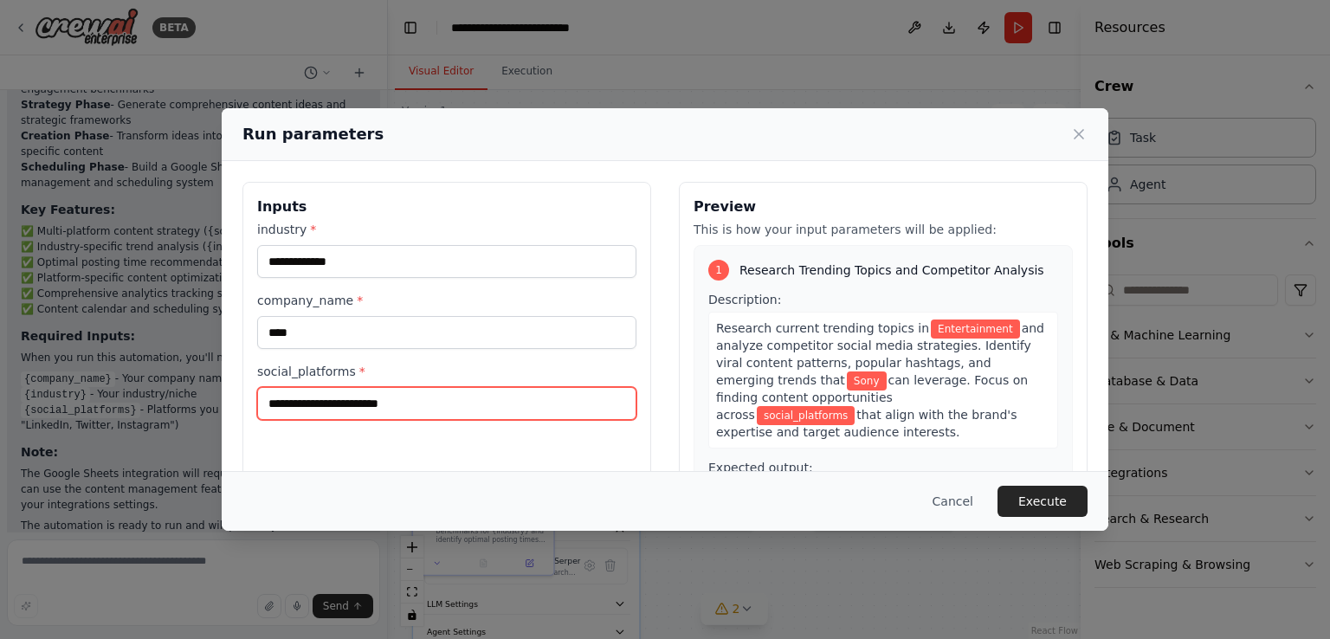
click at [312, 406] on input "social_platforms *" at bounding box center [446, 403] width 379 height 33
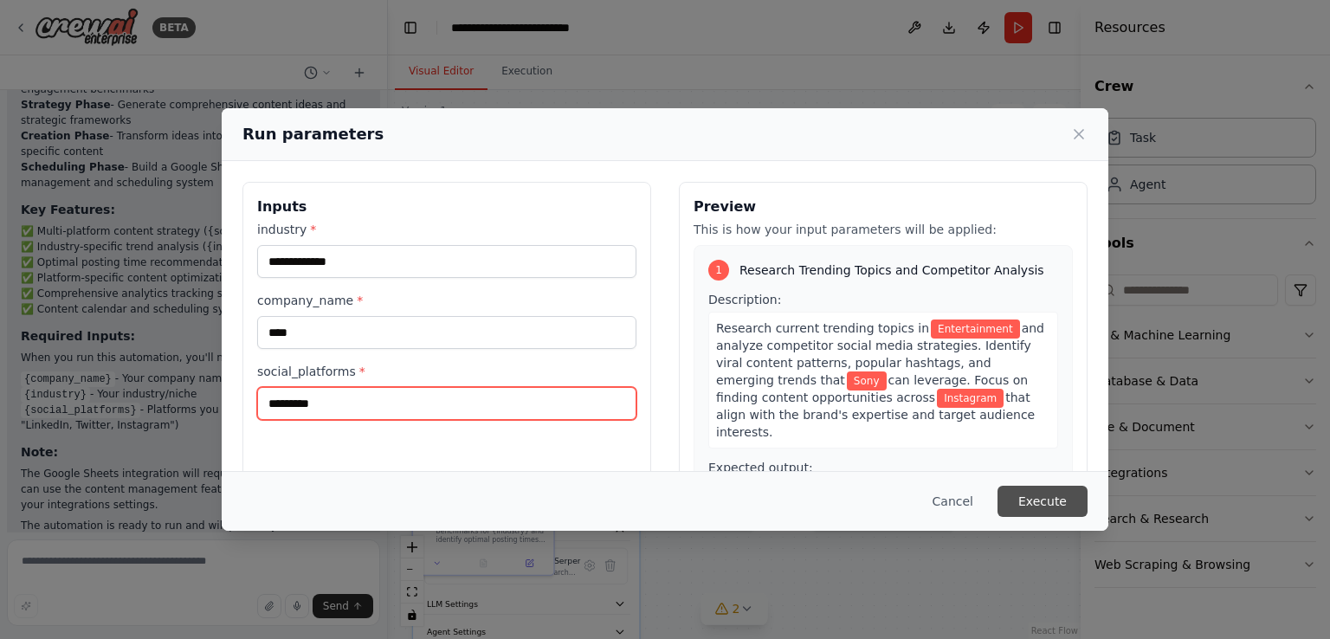
type input "*********"
click at [1053, 502] on button "Execute" at bounding box center [1043, 501] width 90 height 31
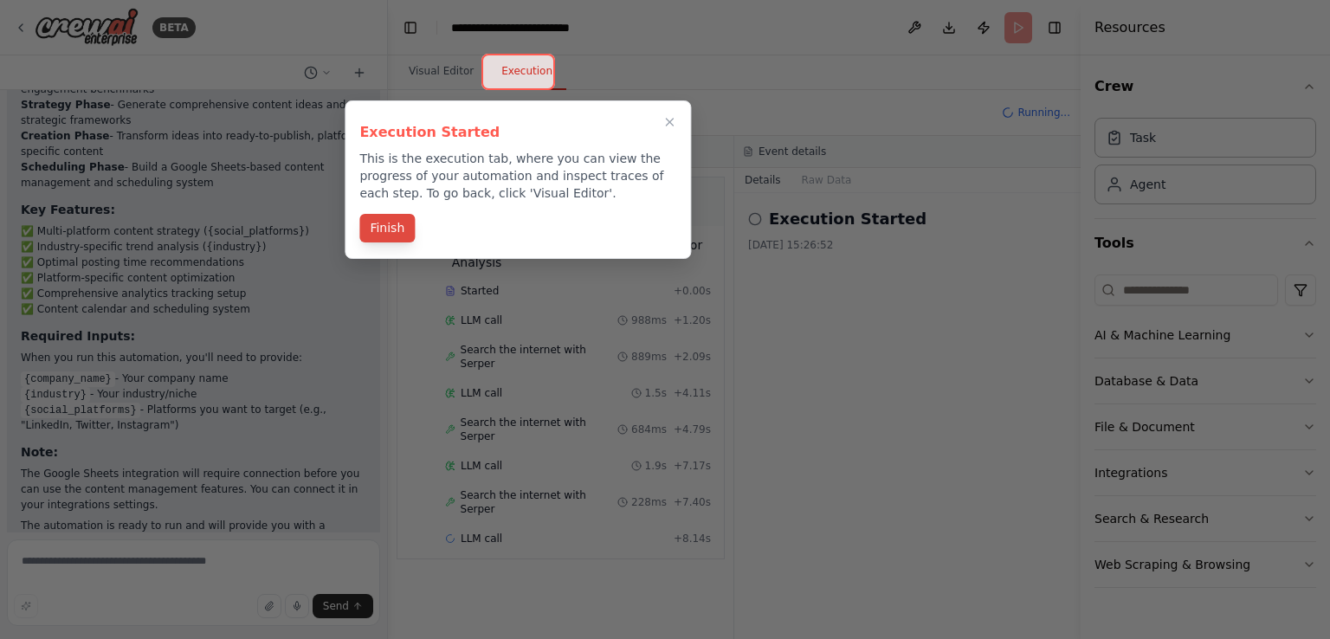
click at [391, 233] on button "Finish" at bounding box center [386, 228] width 55 height 29
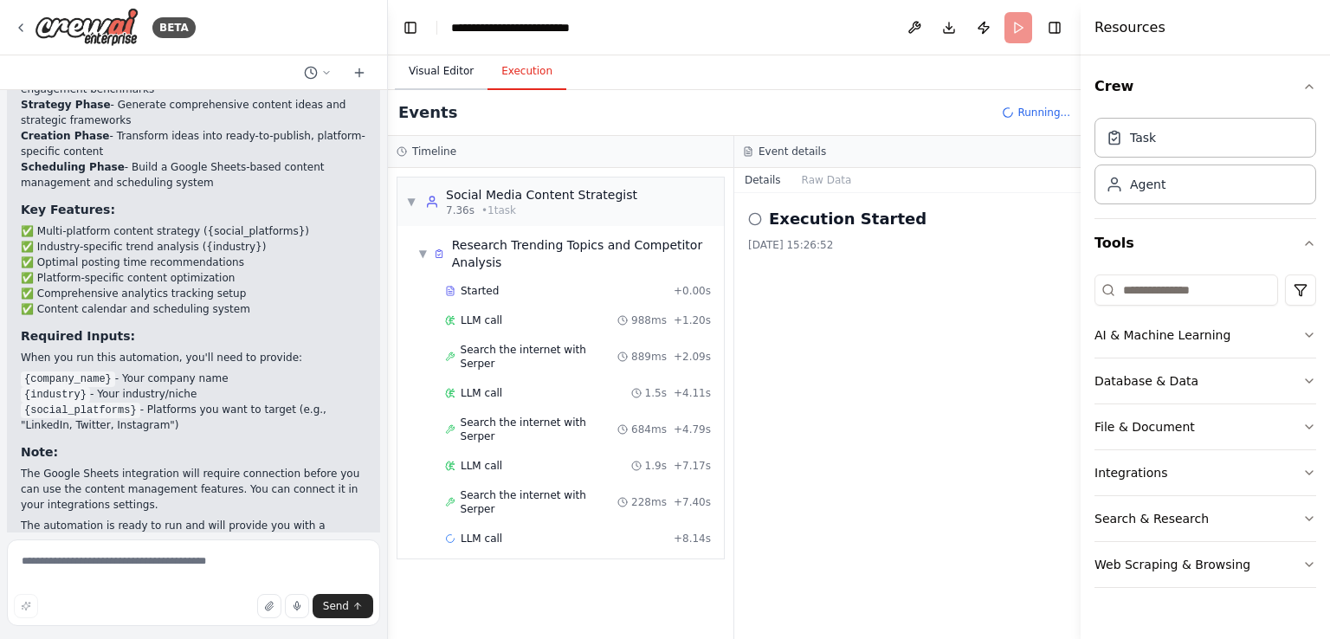
click at [430, 74] on button "Visual Editor" at bounding box center [441, 72] width 93 height 36
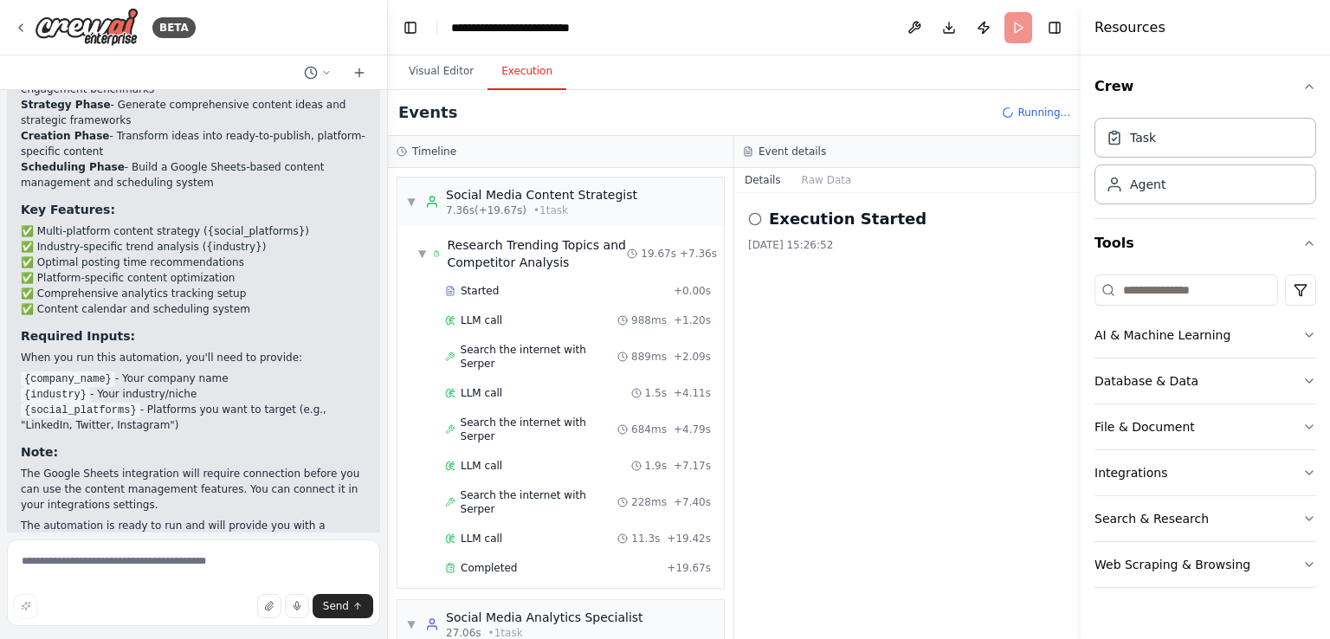
click at [523, 72] on button "Execution" at bounding box center [527, 72] width 79 height 36
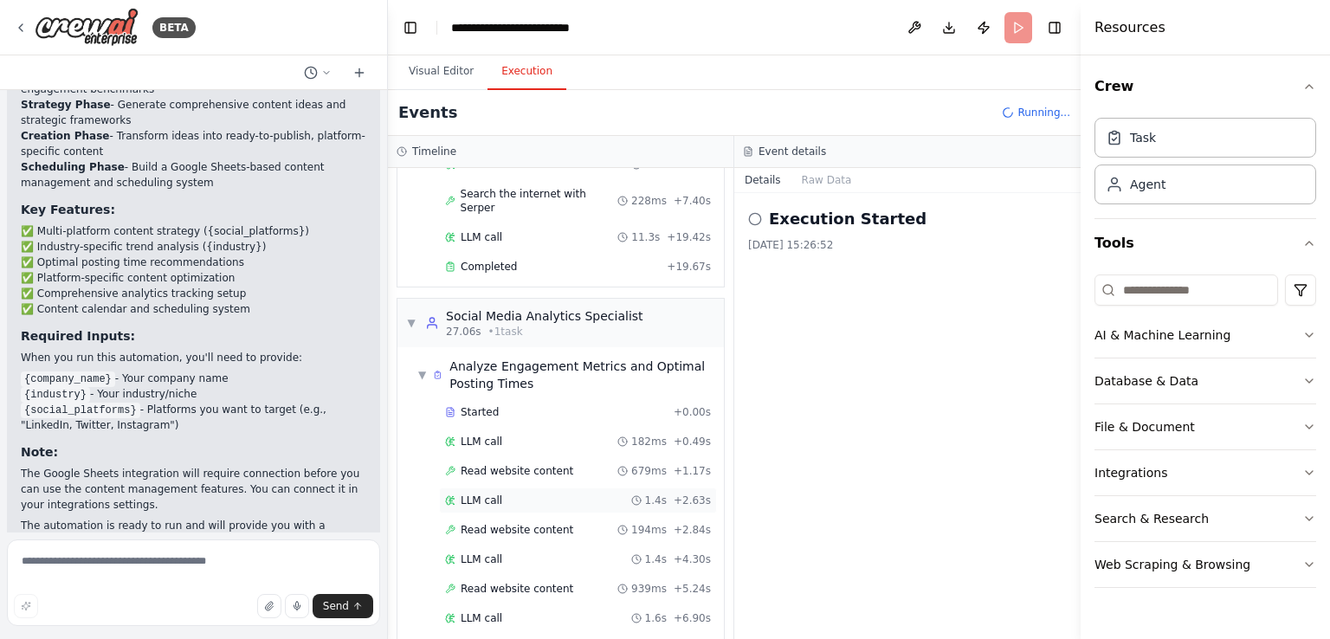
scroll to position [330, 0]
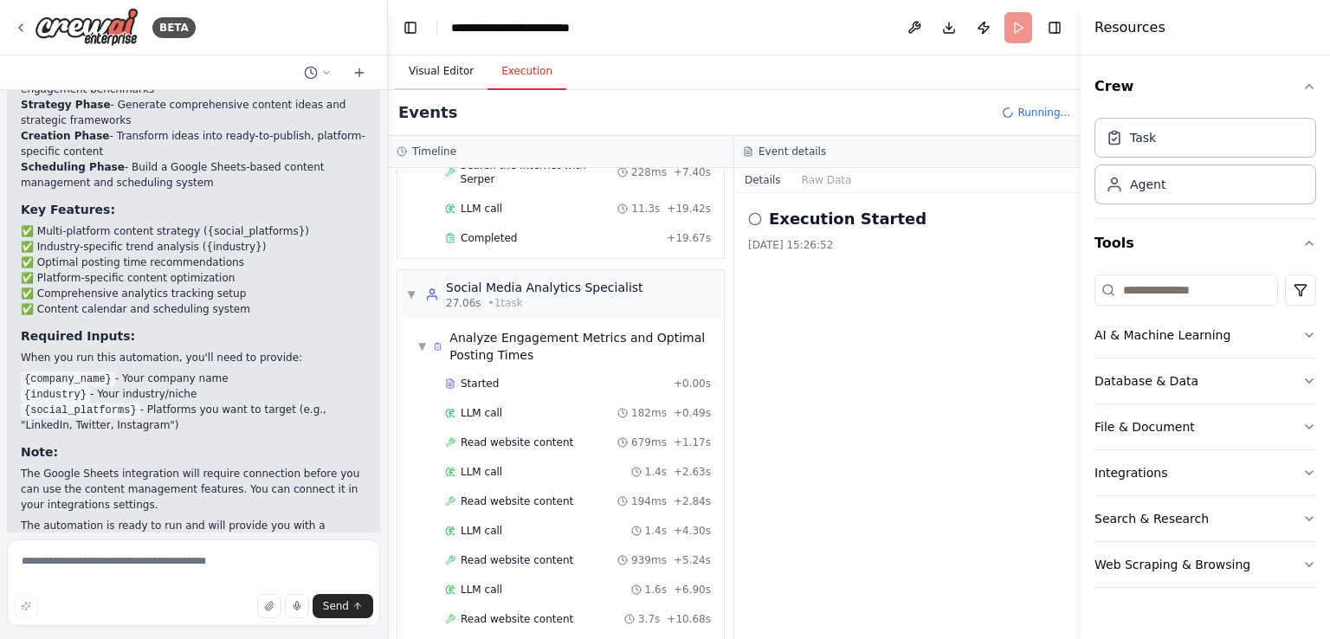
click at [443, 67] on button "Visual Editor" at bounding box center [441, 72] width 93 height 36
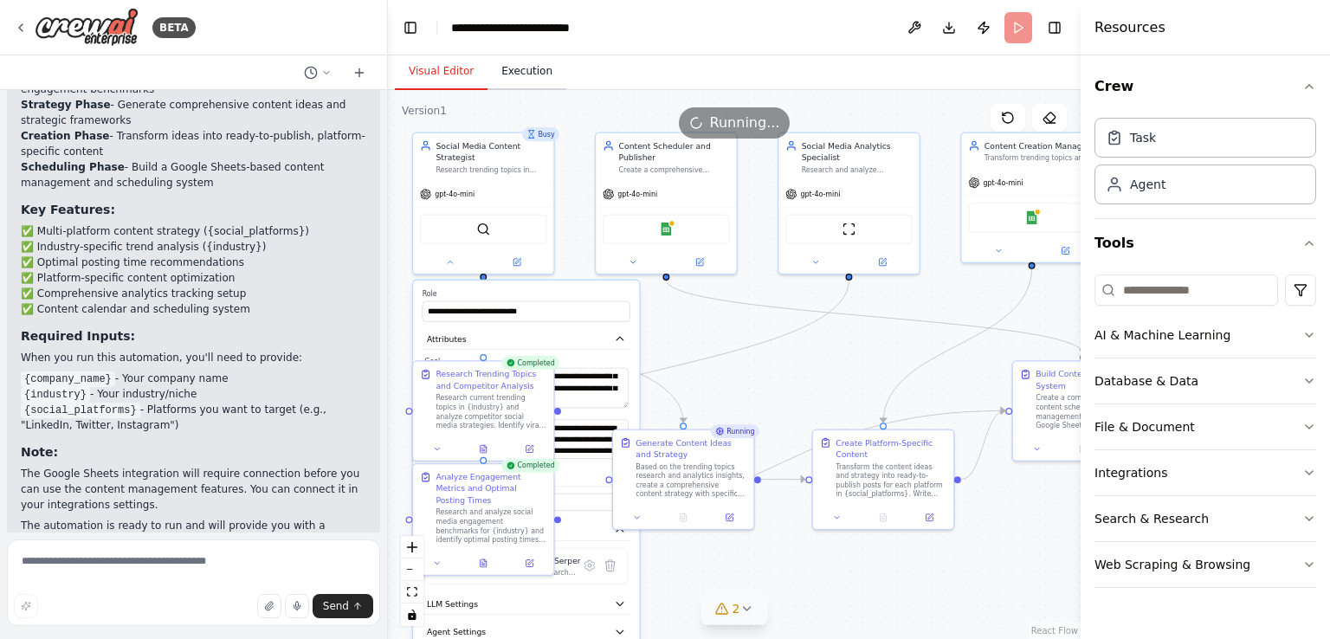
click at [531, 70] on button "Execution" at bounding box center [527, 72] width 79 height 36
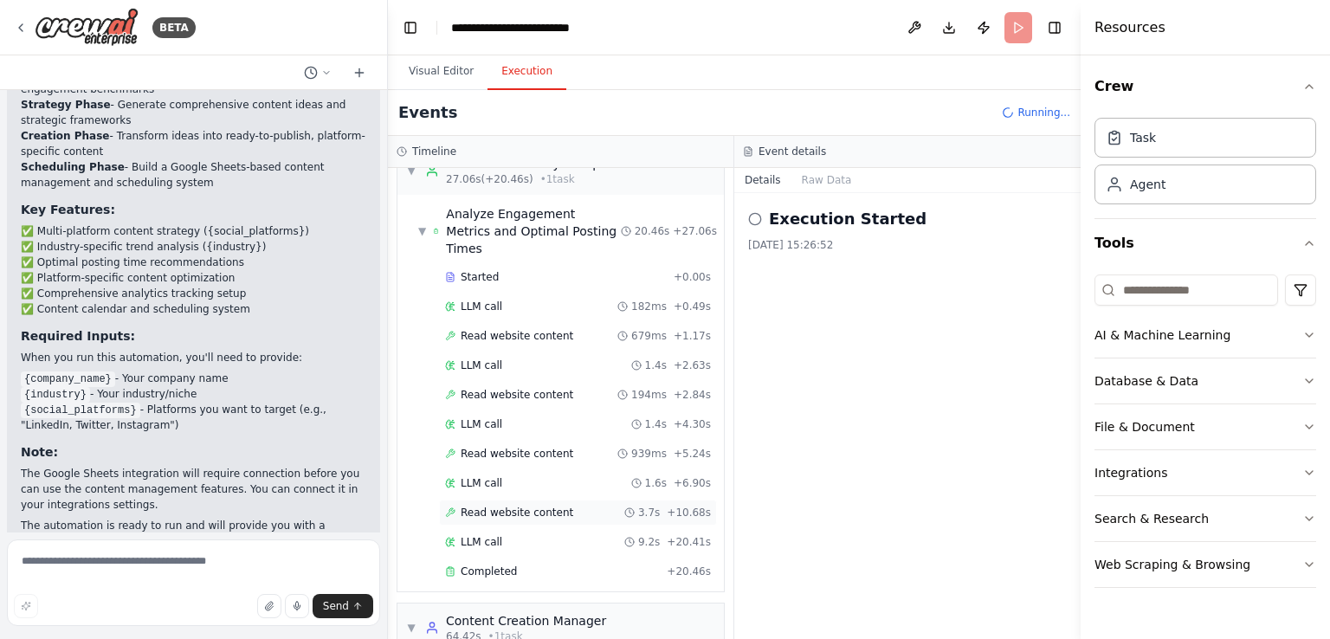
scroll to position [710, 0]
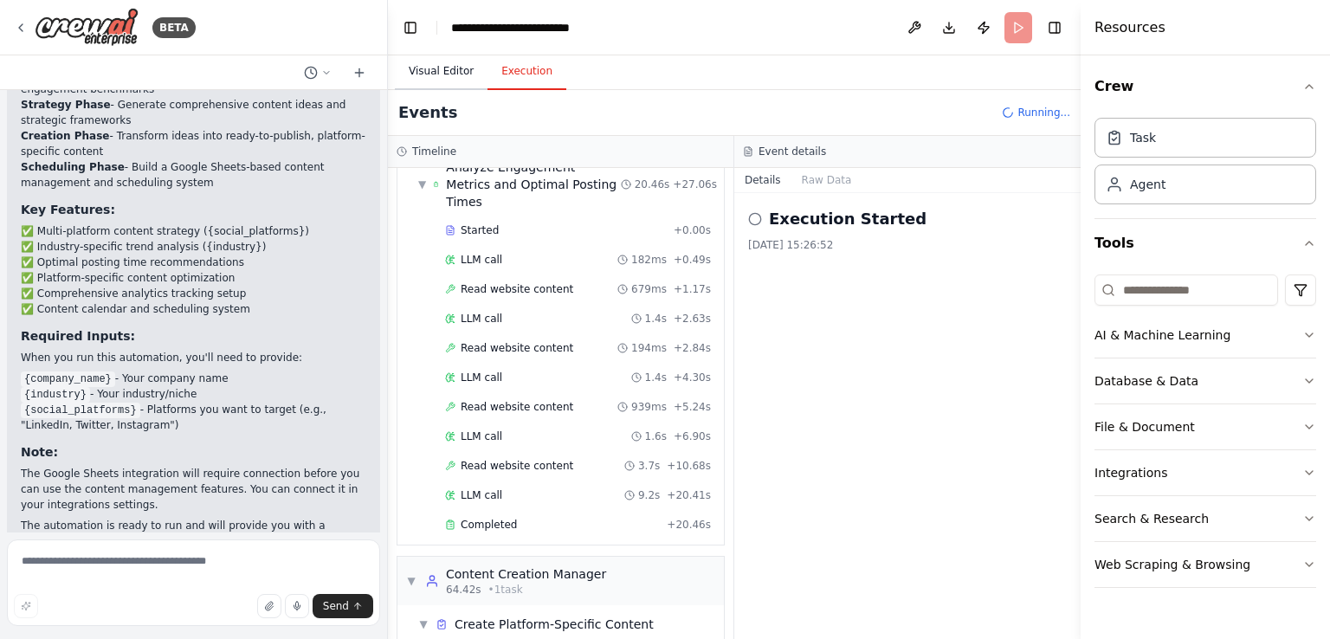
click at [433, 70] on button "Visual Editor" at bounding box center [441, 72] width 93 height 36
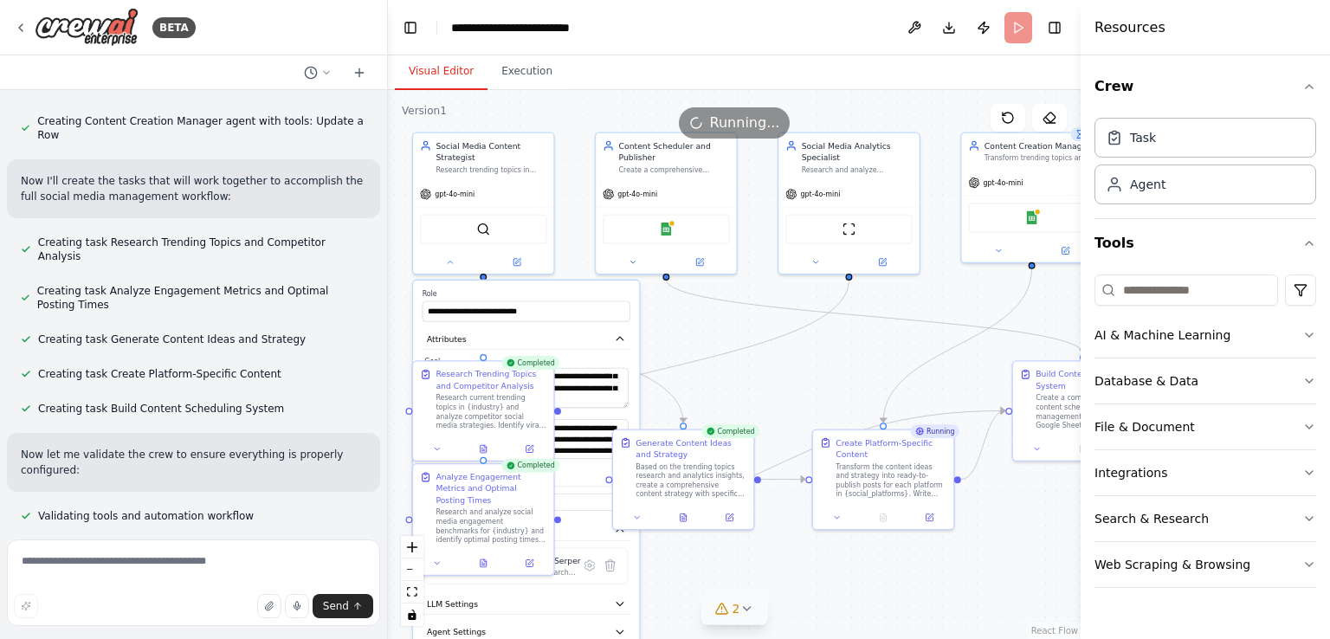
scroll to position [759, 0]
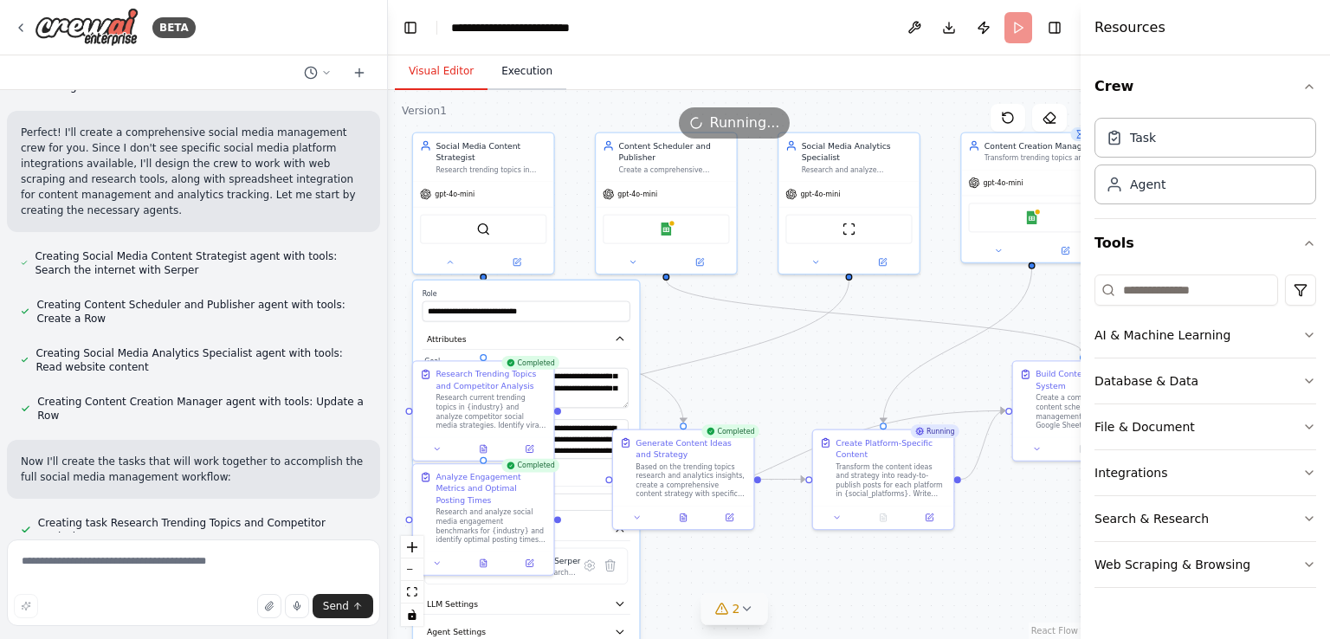
click at [520, 81] on button "Execution" at bounding box center [527, 72] width 79 height 36
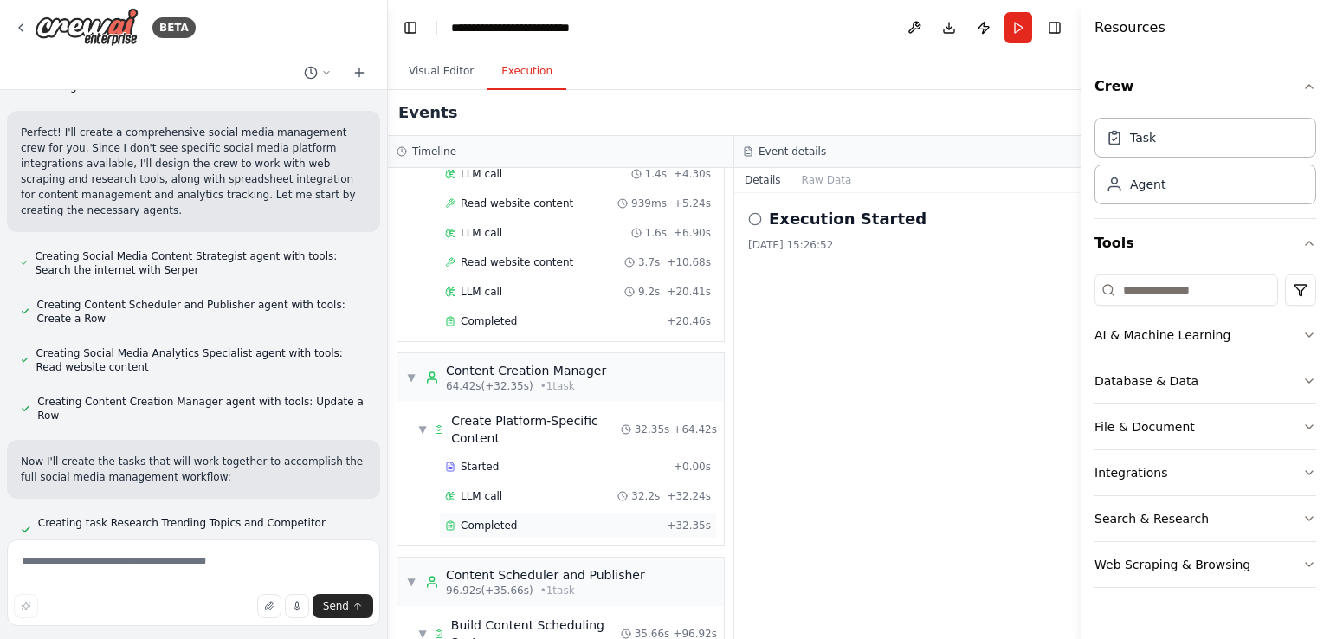
scroll to position [959, 0]
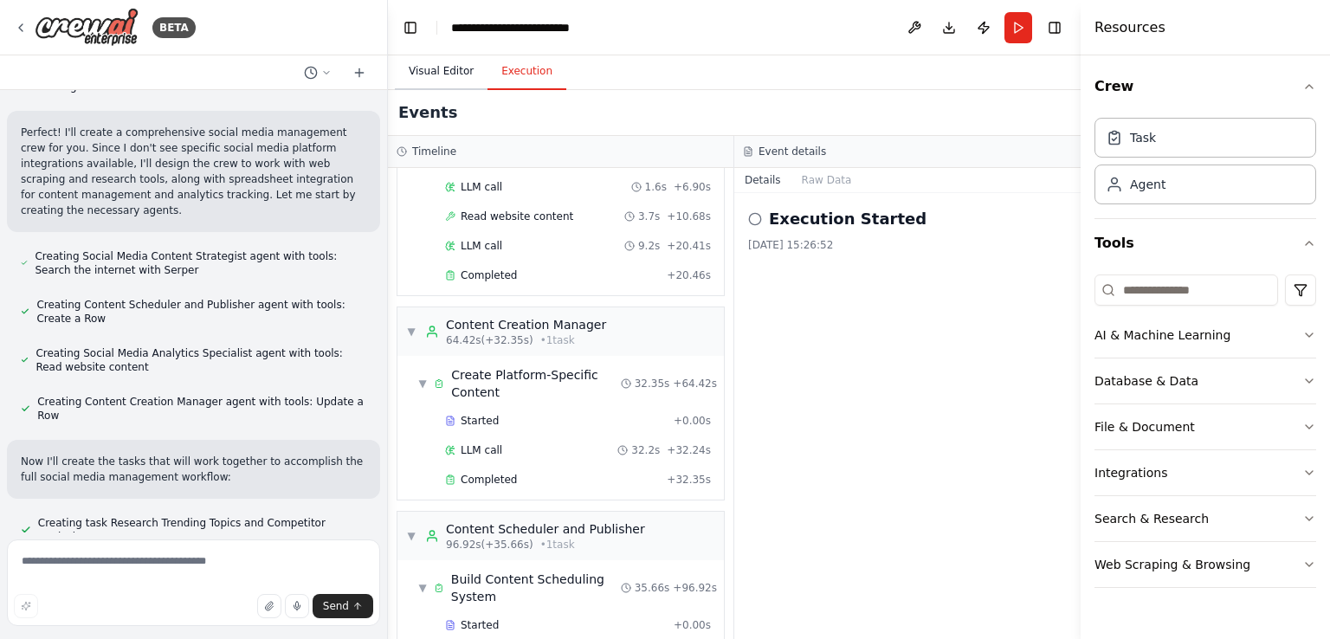
click at [430, 68] on button "Visual Editor" at bounding box center [441, 72] width 93 height 36
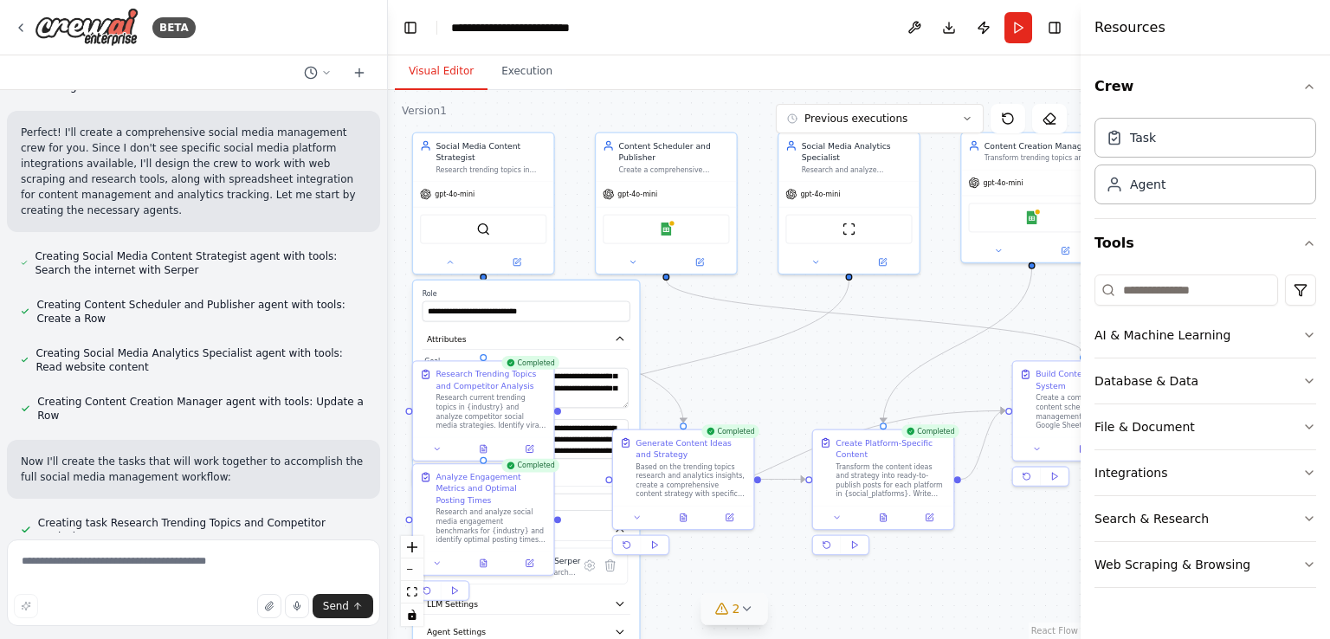
click at [758, 616] on button "2" at bounding box center [734, 609] width 67 height 32
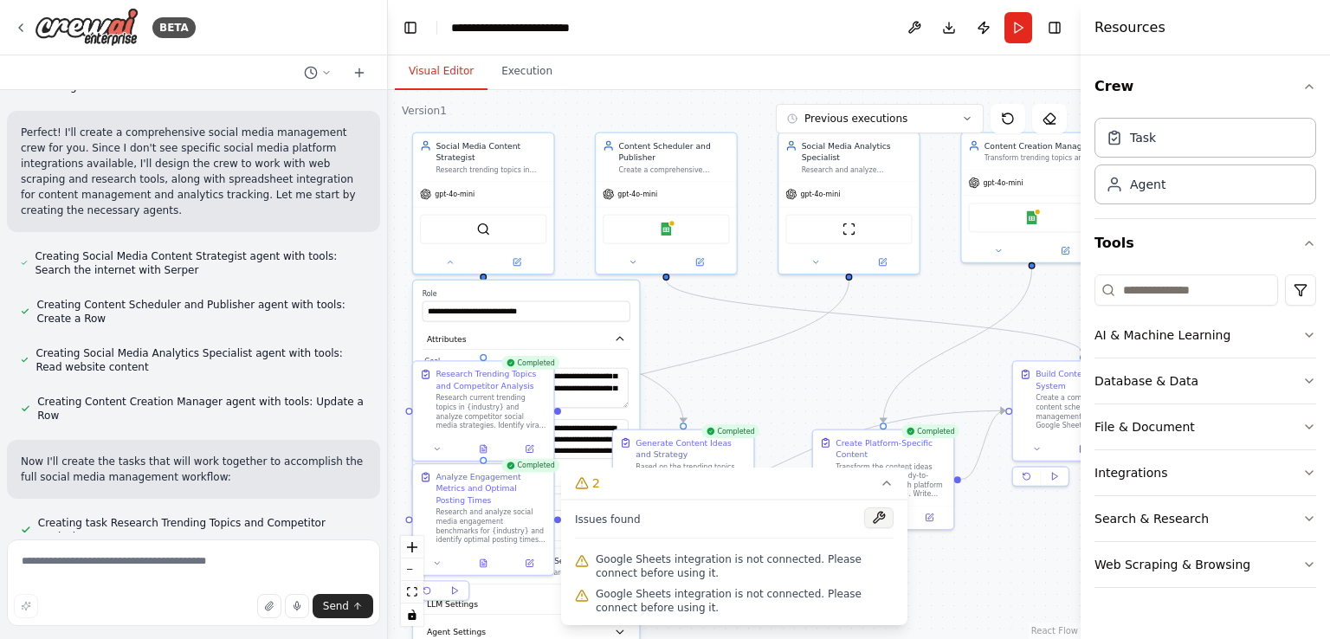
click at [878, 518] on button at bounding box center [878, 517] width 29 height 21
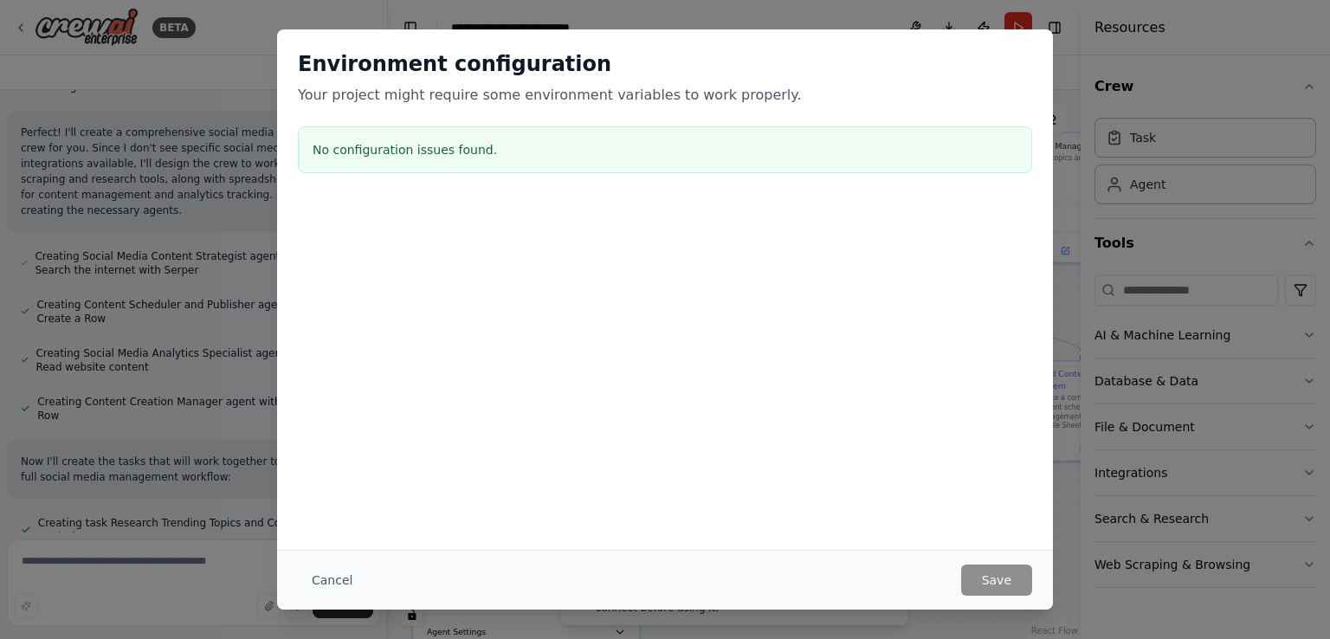
click at [332, 576] on button "Cancel" at bounding box center [332, 580] width 68 height 31
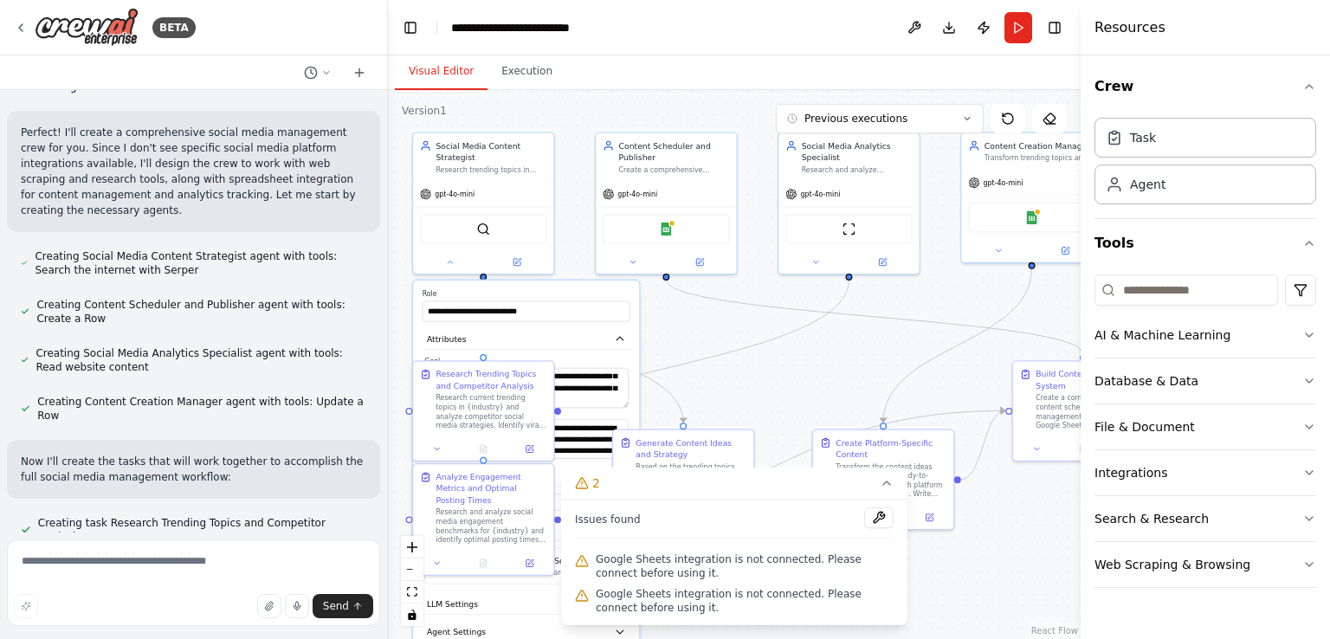
click at [962, 580] on div ".deletable-edge-delete-btn { width: 20px; height: 20px; border: 0px solid #ffff…" at bounding box center [734, 364] width 693 height 549
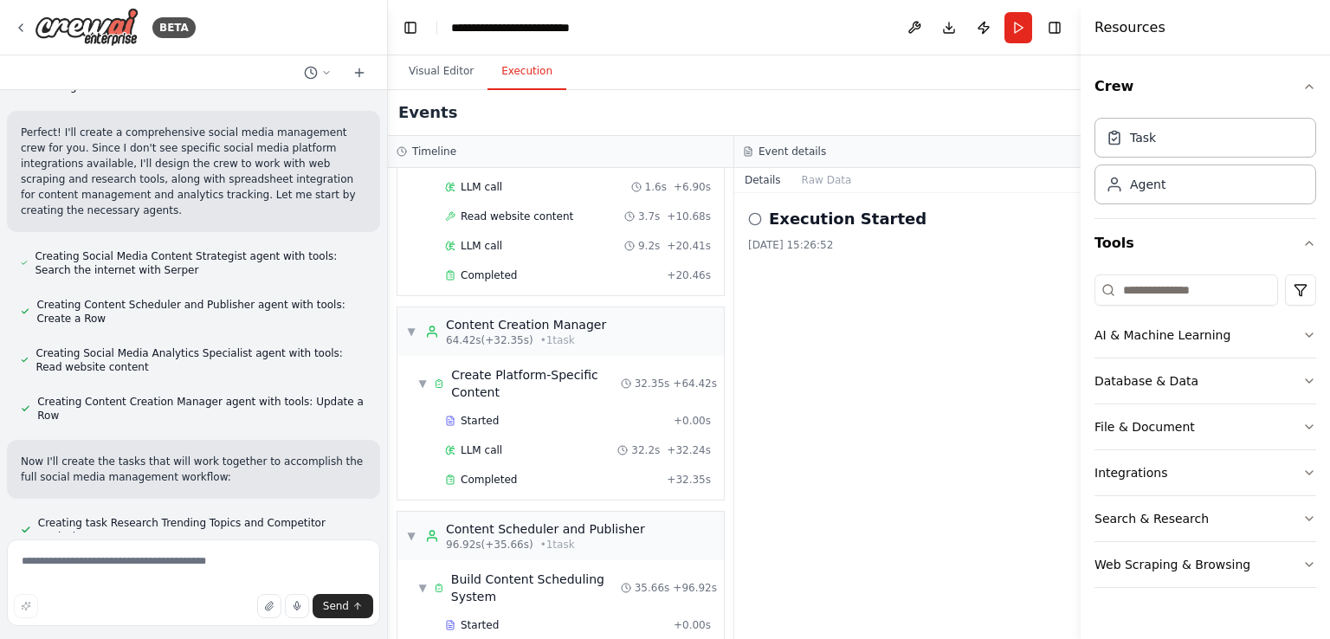
click at [519, 71] on button "Execution" at bounding box center [527, 72] width 79 height 36
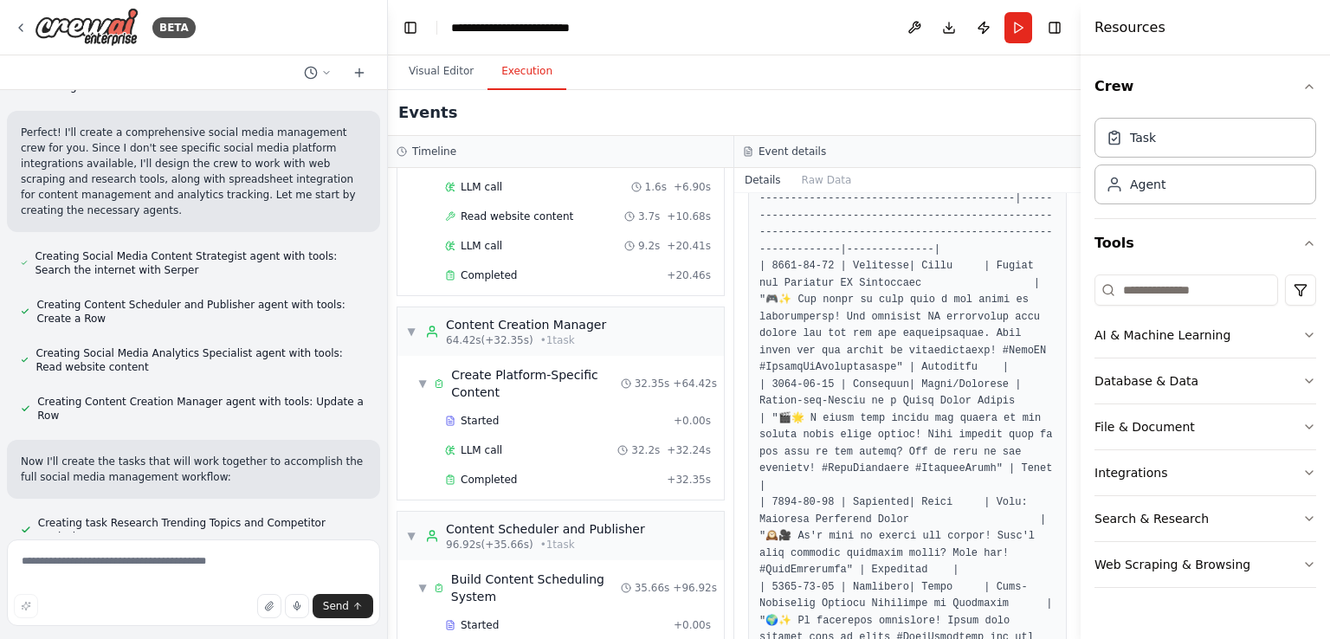
scroll to position [0, 0]
